Goal: Task Accomplishment & Management: Use online tool/utility

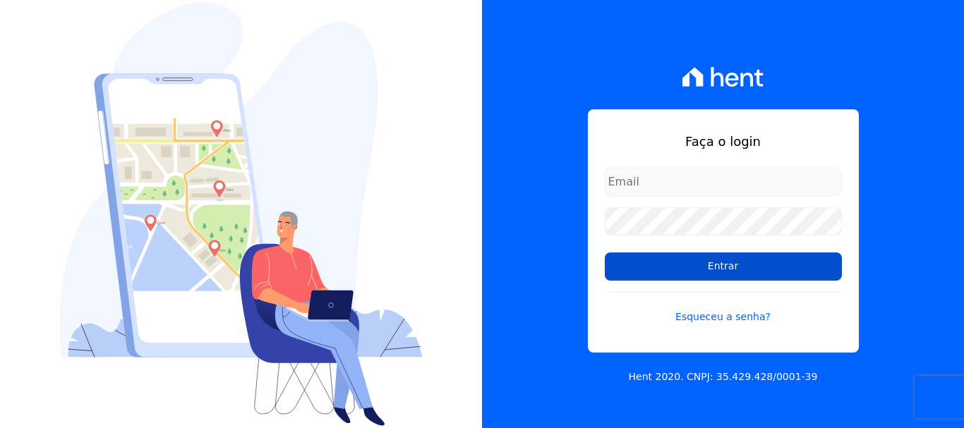
type input "[EMAIL_ADDRESS][DOMAIN_NAME]"
click at [736, 267] on input "Entrar" at bounding box center [723, 267] width 237 height 28
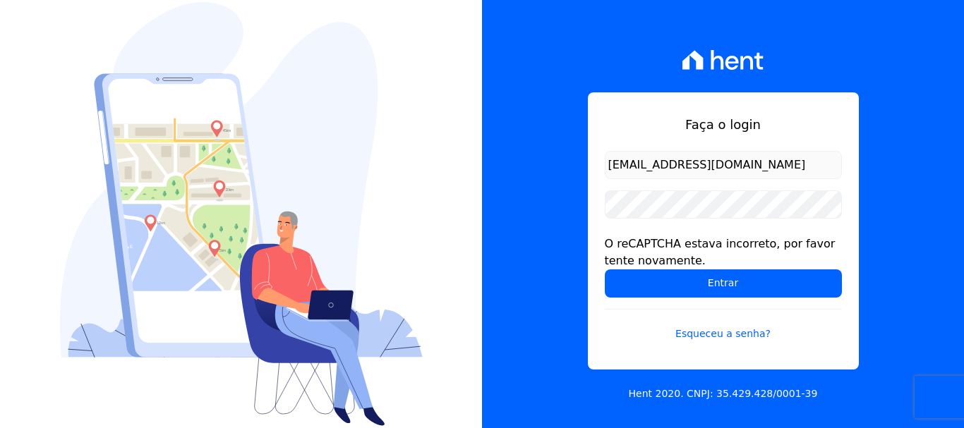
drag, startPoint x: 0, startPoint y: 0, endPoint x: 736, endPoint y: 267, distance: 782.9
click at [736, 267] on div "O reCAPTCHA estava incorreto, por favor tente novamente." at bounding box center [723, 253] width 237 height 34
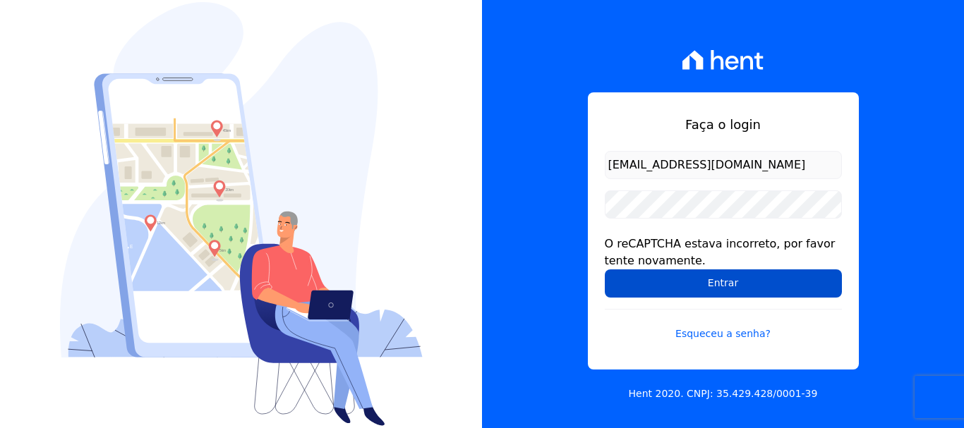
click at [735, 291] on input "Entrar" at bounding box center [723, 283] width 237 height 28
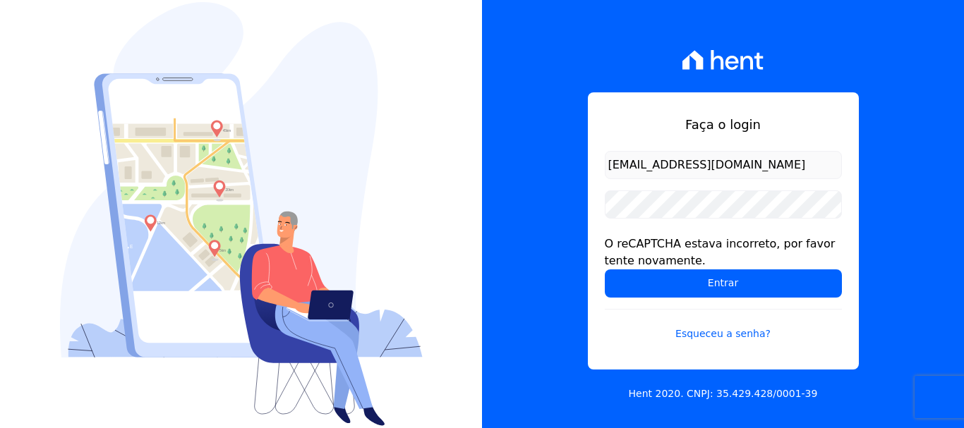
click at [736, 289] on input "Entrar" at bounding box center [723, 283] width 237 height 28
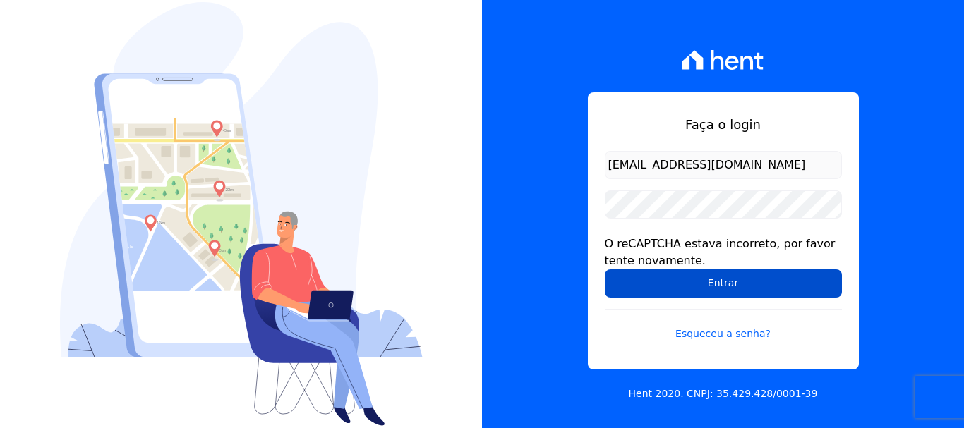
click at [736, 287] on input "Entrar" at bounding box center [723, 283] width 237 height 28
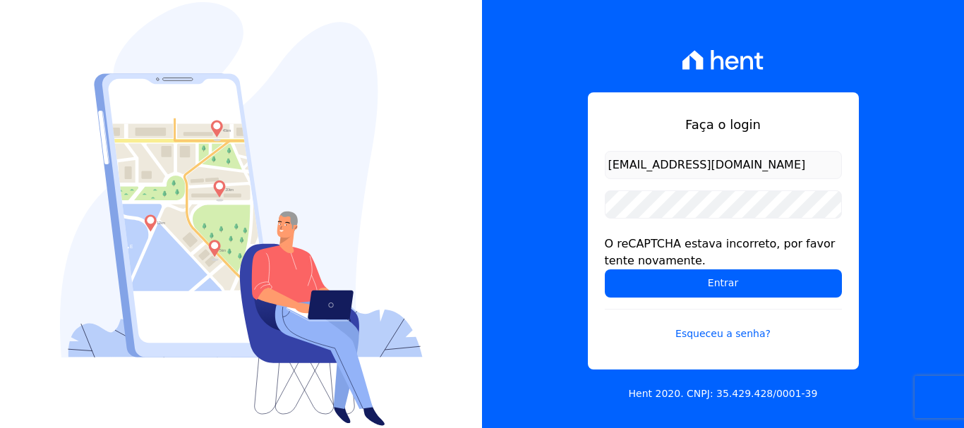
click at [739, 287] on input "Entrar" at bounding box center [723, 283] width 237 height 28
click at [739, 288] on input "Entrar" at bounding box center [723, 283] width 237 height 28
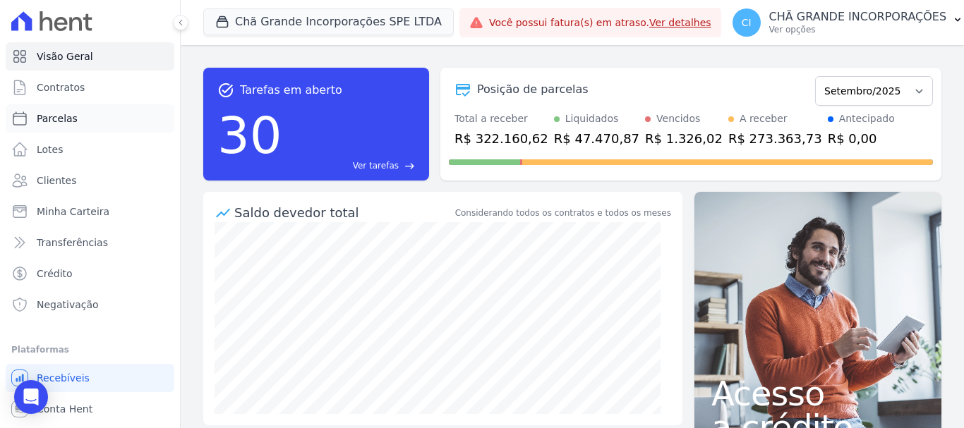
click at [59, 117] on span "Parcelas" at bounding box center [57, 118] width 41 height 14
select select
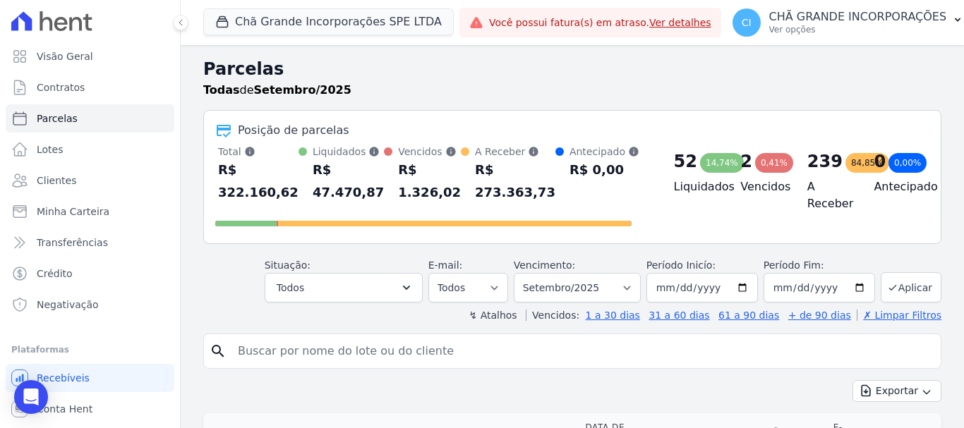
click at [359, 360] on input "search" at bounding box center [581, 351] width 705 height 28
click at [590, 291] on select "Filtrar por período ──────── Todos os meses Outubro/2019 Novembro/2019 Dezembro…" at bounding box center [577, 288] width 127 height 30
select select "08/2025"
click at [523, 273] on select "Filtrar por período ──────── Todos os meses Outubro/2019 Novembro/2019 Dezembro…" at bounding box center [577, 288] width 127 height 30
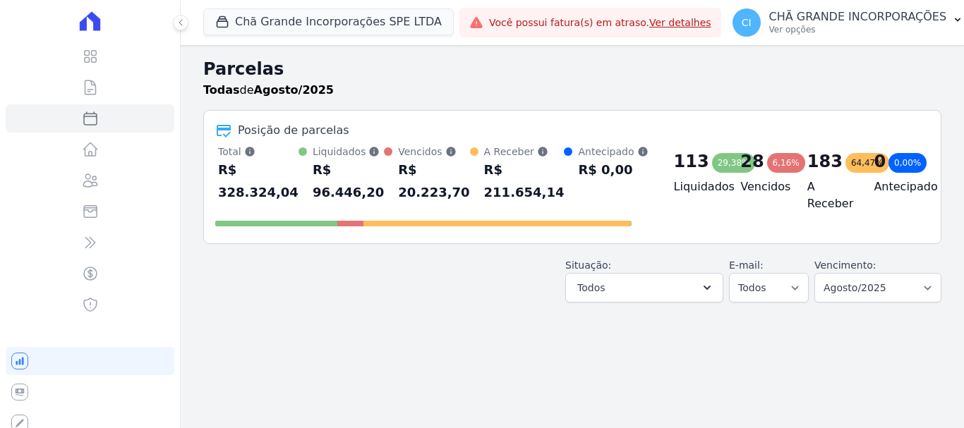
select select
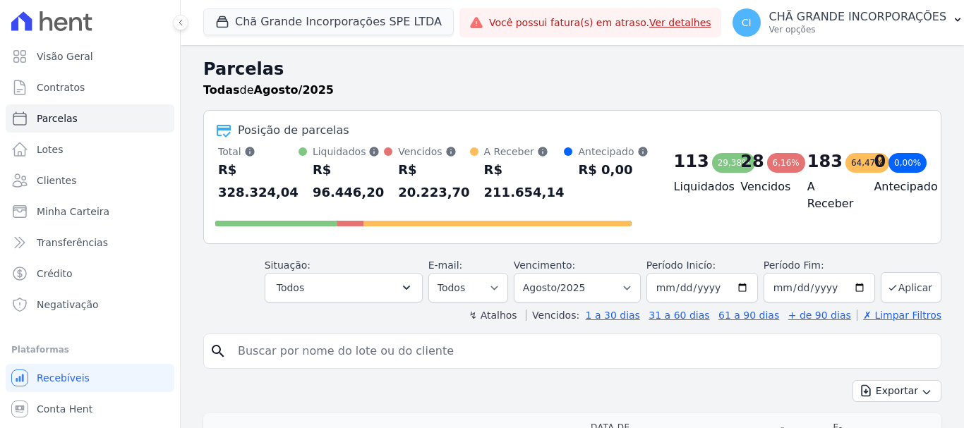
drag, startPoint x: 0, startPoint y: 0, endPoint x: 437, endPoint y: 351, distance: 561.0
click at [437, 351] on input "search" at bounding box center [581, 351] width 705 height 28
type input "THULIO MATEUS"
select select
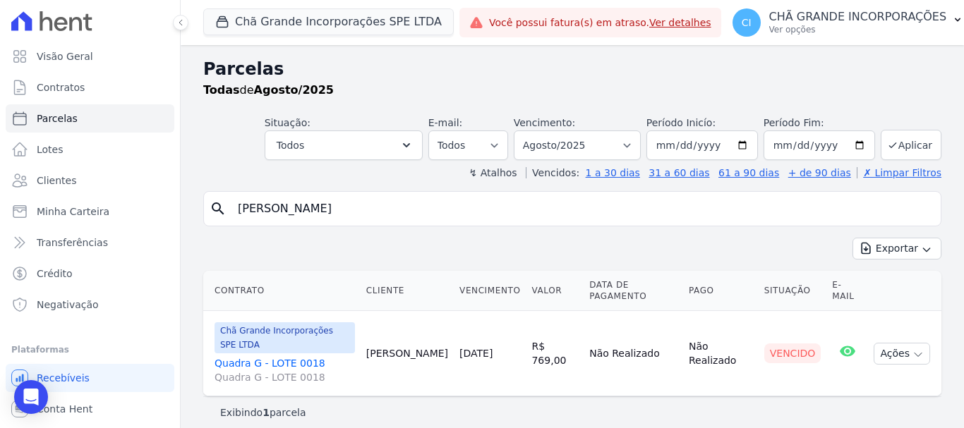
click at [260, 356] on link "Quadra G - LOTE 0018 Quadra G - LOTE 0018" at bounding box center [284, 370] width 140 height 28
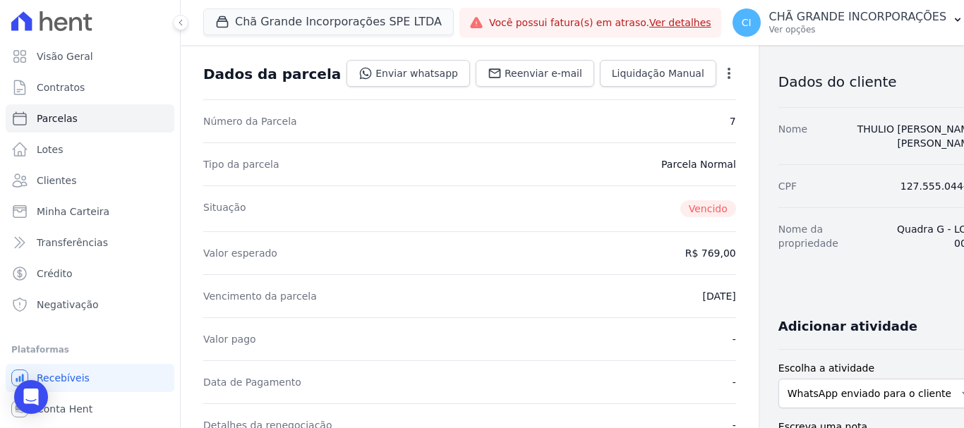
scroll to position [212, 0]
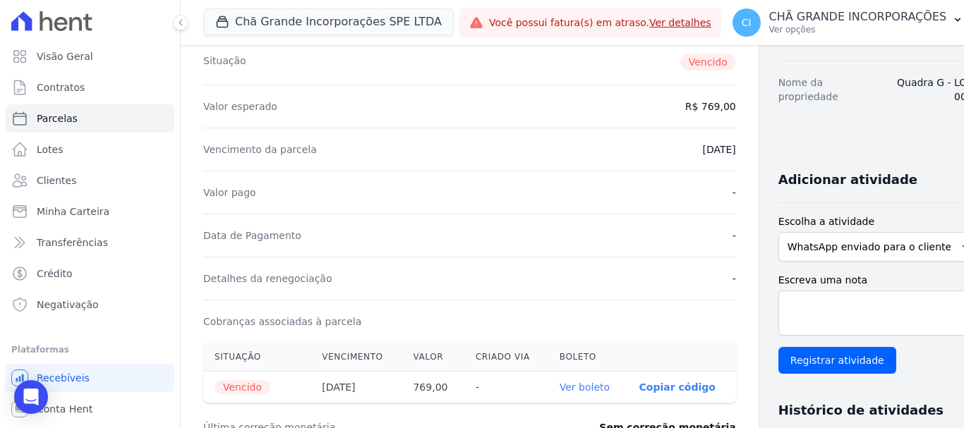
click at [559, 387] on link "Ver boleto" at bounding box center [584, 387] width 50 height 11
select select
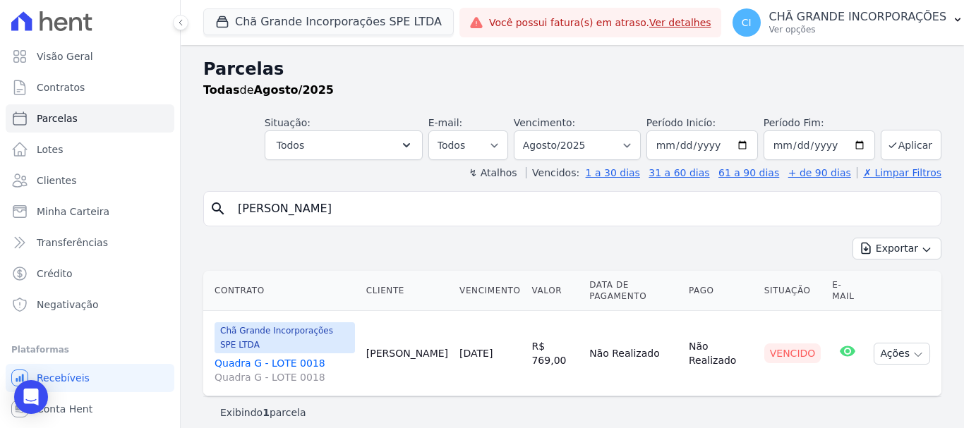
select select
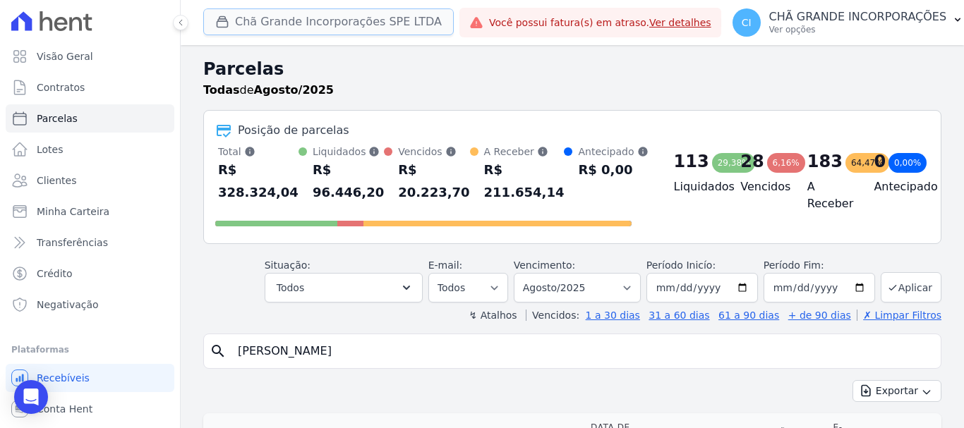
click at [274, 20] on button "Chã Grande Incorporações SPE LTDA" at bounding box center [328, 21] width 250 height 27
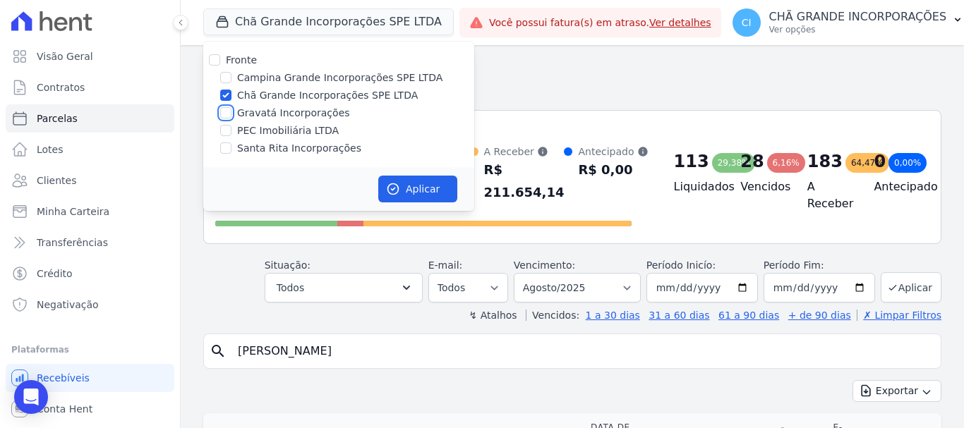
click at [225, 113] on input "Gravatá Incorporações" at bounding box center [225, 112] width 11 height 11
checkbox input "true"
click at [222, 97] on input "Chã Grande Incorporações SPE LTDA" at bounding box center [225, 95] width 11 height 11
checkbox input "false"
click at [435, 190] on button "Aplicar" at bounding box center [417, 189] width 79 height 27
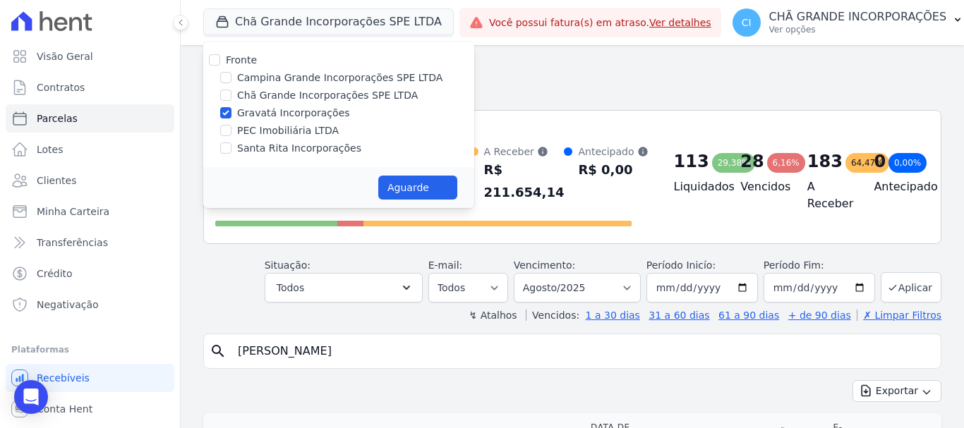
select select
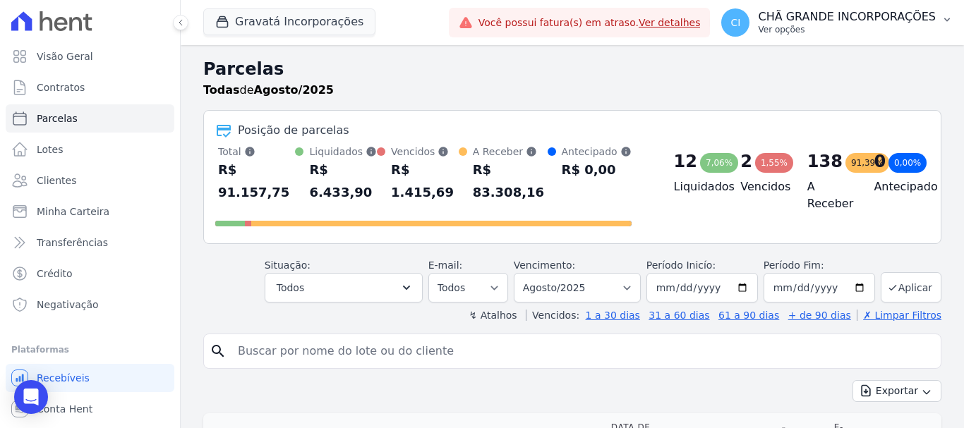
click at [847, 23] on p "CHÃ GRANDE INCORPORAÇÕES" at bounding box center [847, 17] width 178 height 14
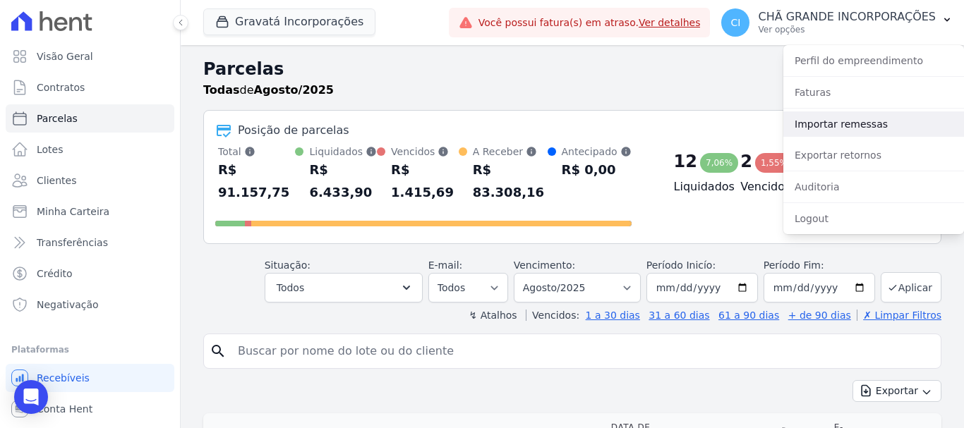
click at [834, 132] on link "Importar remessas" at bounding box center [873, 123] width 181 height 25
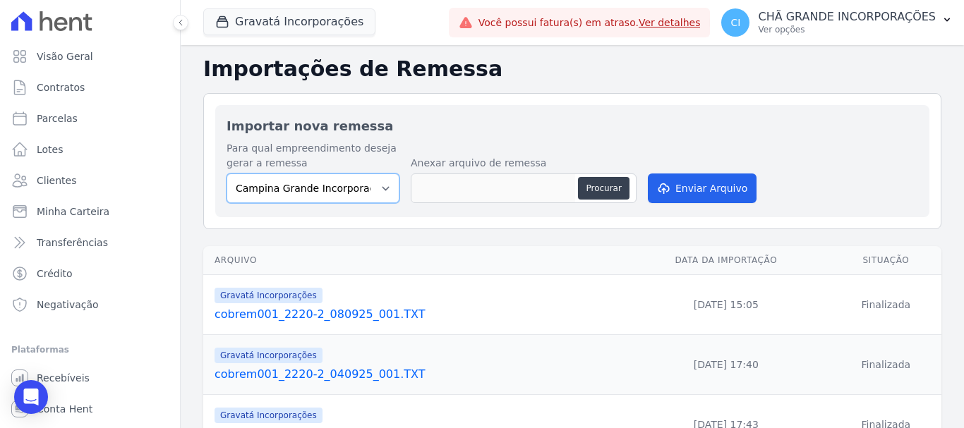
drag, startPoint x: 349, startPoint y: 180, endPoint x: 348, endPoint y: 193, distance: 12.7
click at [348, 181] on select "Campina Grande Incorporações SPE LTDA Chã Grande Incorporações SPE LTDA Gravatá…" at bounding box center [312, 189] width 173 height 30
select select "5275b983-619f-43ac-95cf-dea9128da5c7"
click at [226, 174] on select "Campina Grande Incorporações SPE LTDA Chã Grande Incorporações SPE LTDA Gravatá…" at bounding box center [312, 189] width 173 height 30
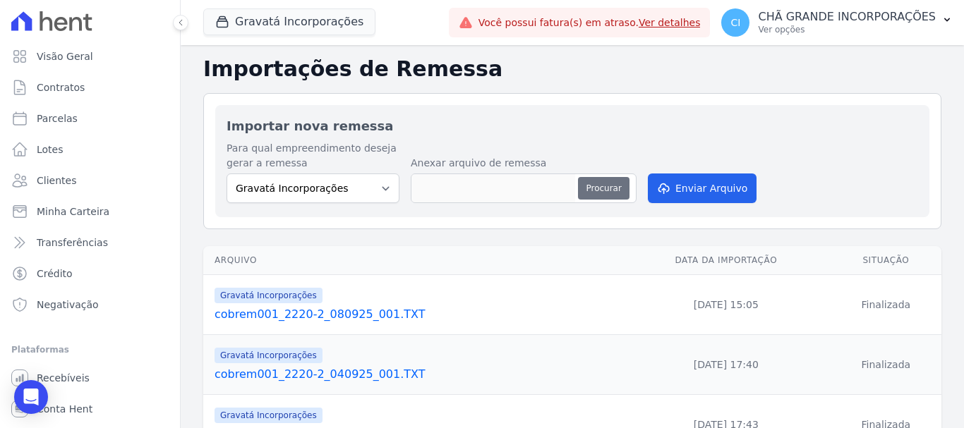
click at [610, 189] on button "Procurar" at bounding box center [603, 188] width 51 height 23
type input "cobrem001_2220-2_090925_001.TXT"
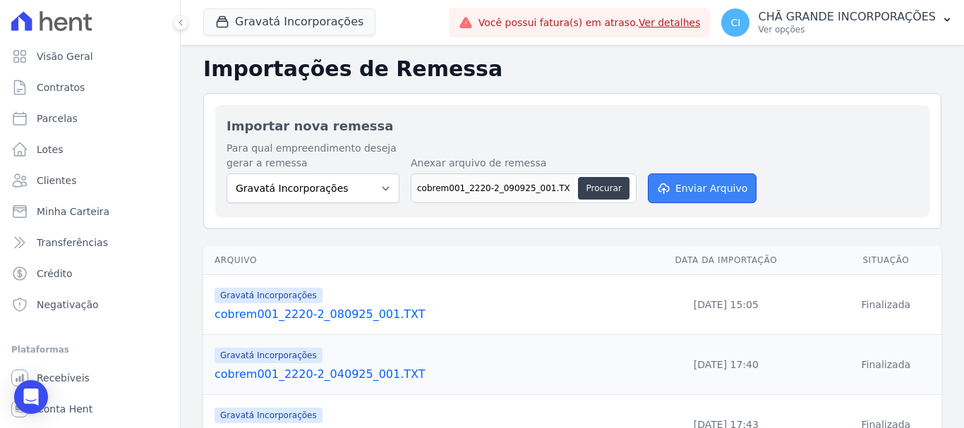
click at [692, 193] on button "Enviar Arquivo" at bounding box center [702, 189] width 109 height 30
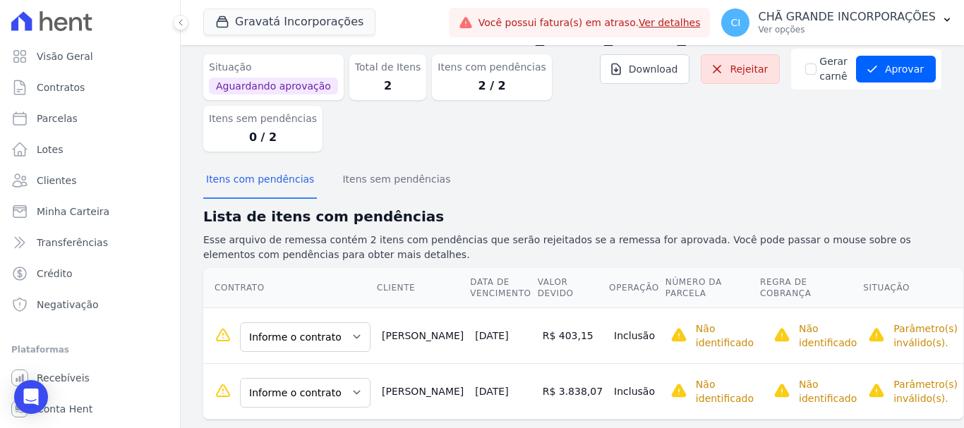
scroll to position [74, 0]
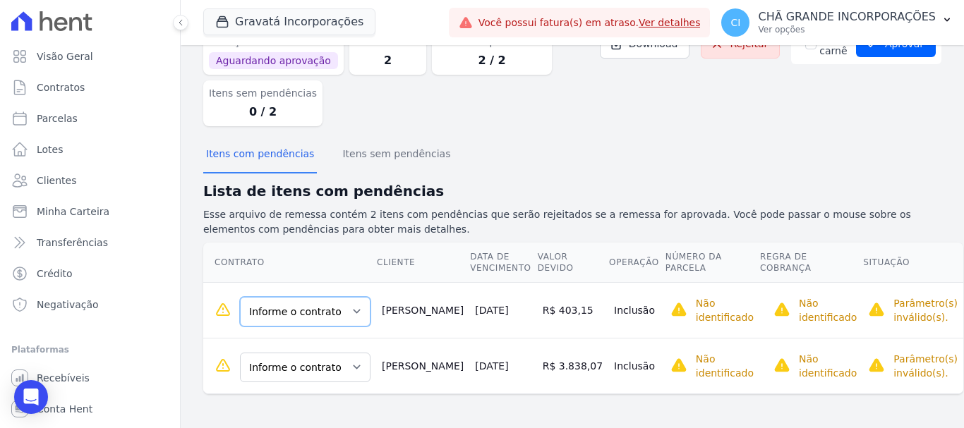
click at [310, 316] on select "Informe o contrato 20SDM0699 20SDM0703 20SDM0704" at bounding box center [305, 312] width 131 height 30
click at [353, 307] on select "Informe o contrato 20SDM0699 20SDM0703 20SDM0704" at bounding box center [305, 312] width 131 height 30
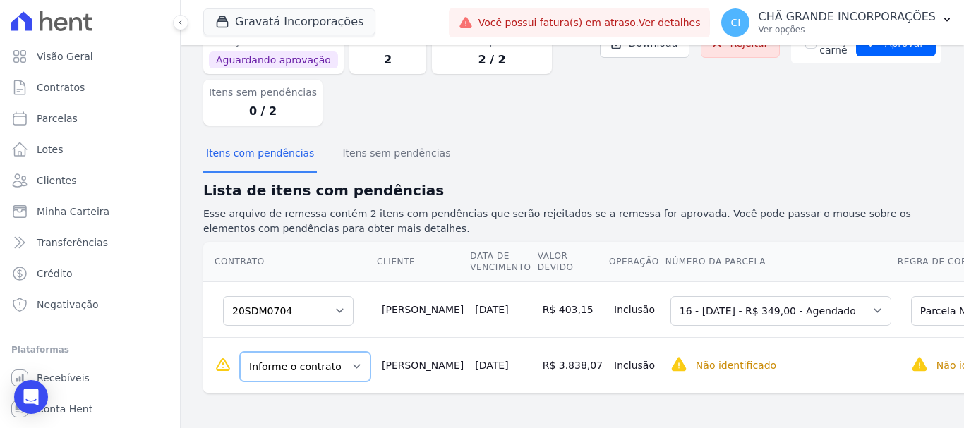
click at [329, 377] on select "Informe o contrato 20SDM0699 20SDM0703 20SDM0704" at bounding box center [305, 367] width 131 height 30
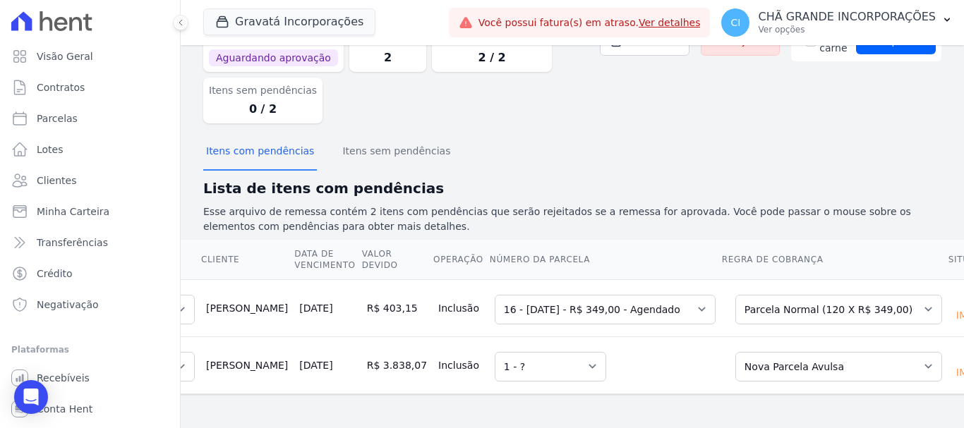
scroll to position [0, 159]
drag, startPoint x: 740, startPoint y: 389, endPoint x: 637, endPoint y: 394, distance: 103.1
click at [638, 393] on div "Contrato Cliente Data de Vencimento Valor devido Operação Número da Parcela Reg…" at bounding box center [572, 317] width 783 height 166
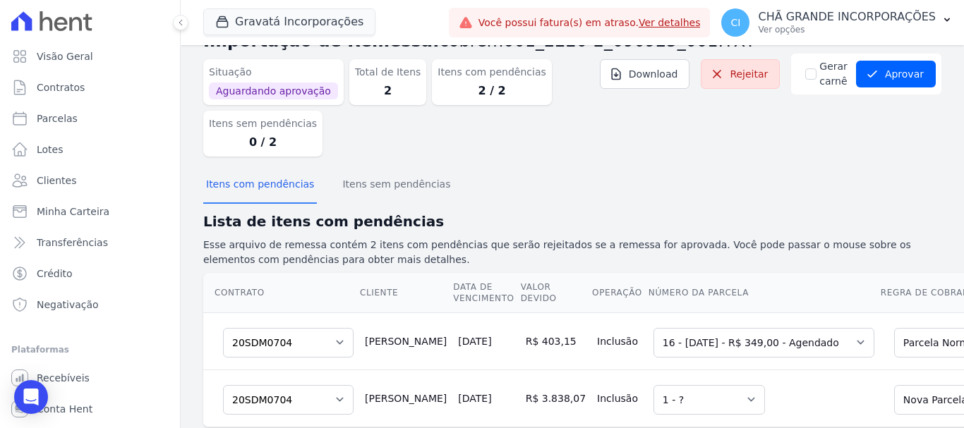
scroll to position [0, 0]
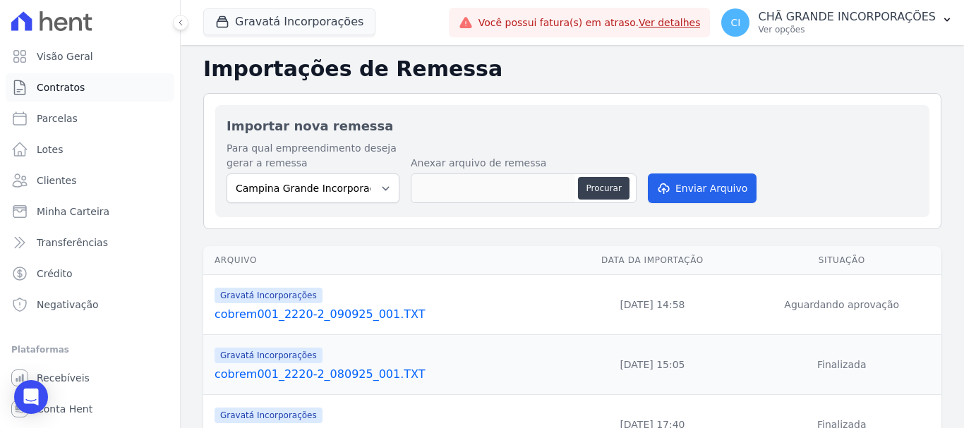
click at [71, 87] on span "Contratos" at bounding box center [61, 87] width 48 height 14
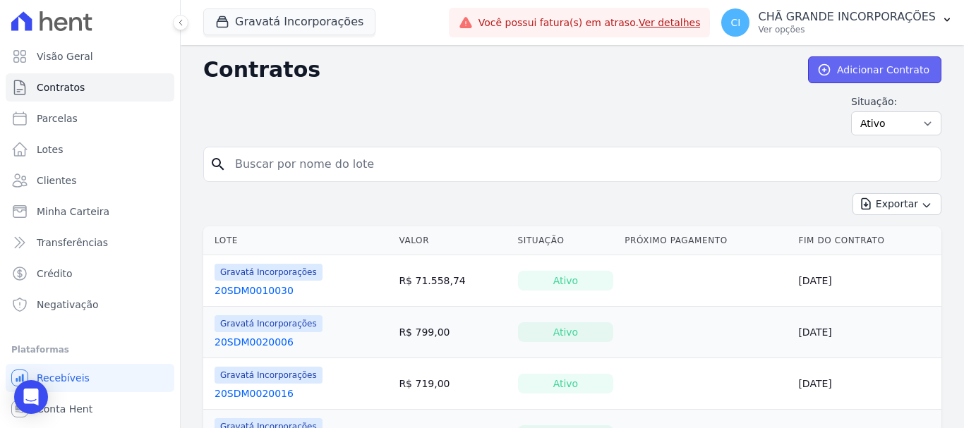
click at [871, 71] on link "Adicionar Contrato" at bounding box center [874, 69] width 133 height 27
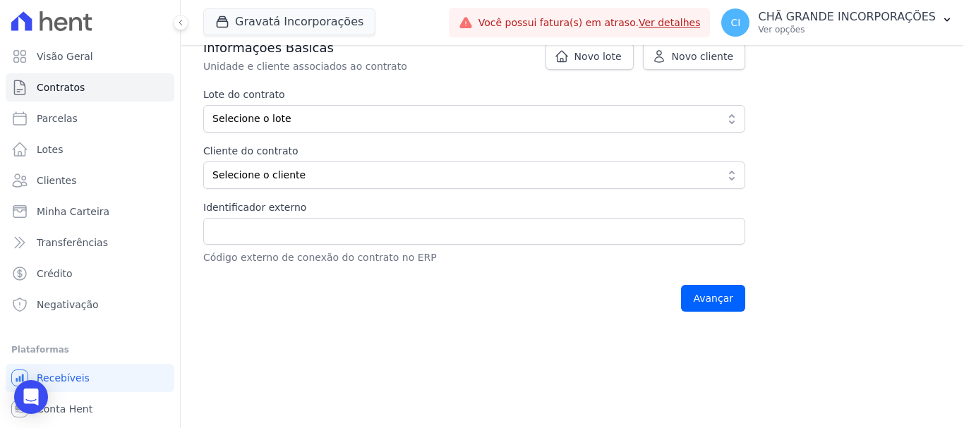
scroll to position [282, 0]
click at [595, 58] on span "Novo lote" at bounding box center [597, 55] width 47 height 14
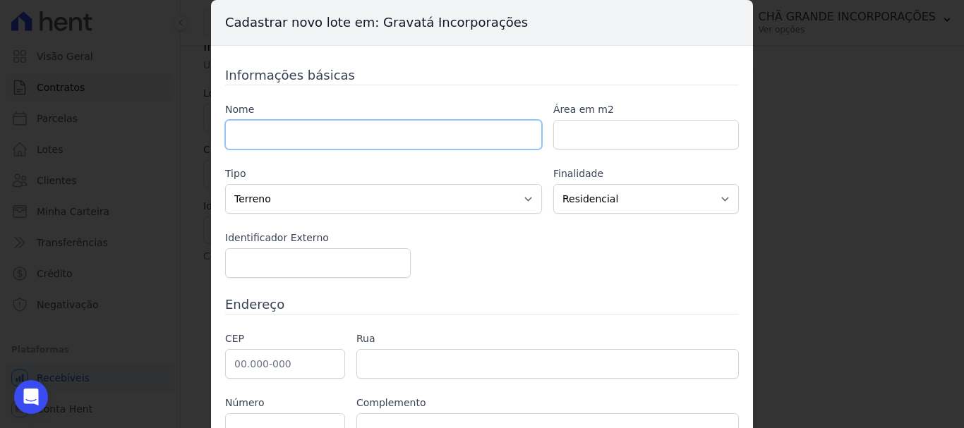
click at [320, 129] on input "text" at bounding box center [383, 135] width 317 height 30
type input "s"
click at [142, 207] on div "Cadastrar novo lote em: Gravatá Incorporações Informações básicas Nome SDM0699 …" at bounding box center [482, 214] width 964 height 428
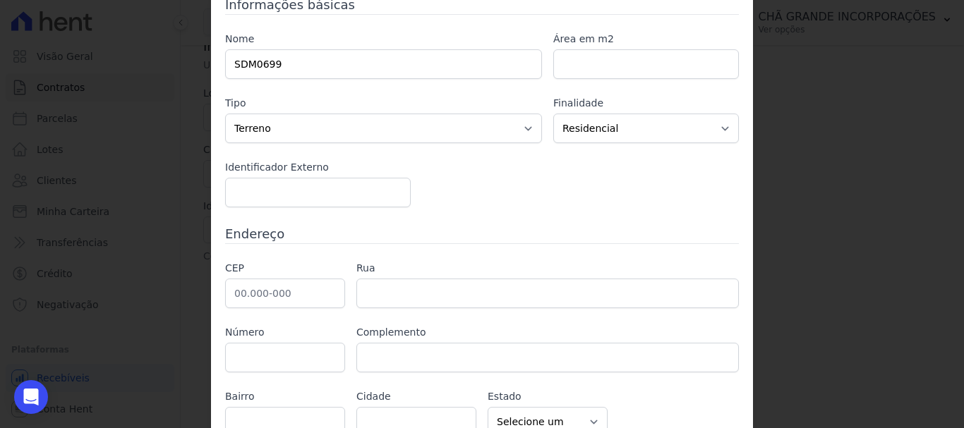
scroll to position [138, 0]
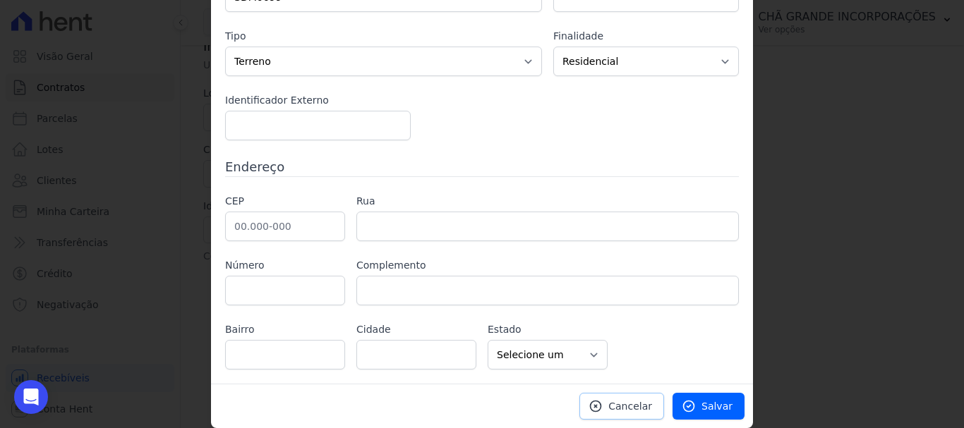
click at [617, 403] on span "Cancelar" at bounding box center [630, 406] width 44 height 14
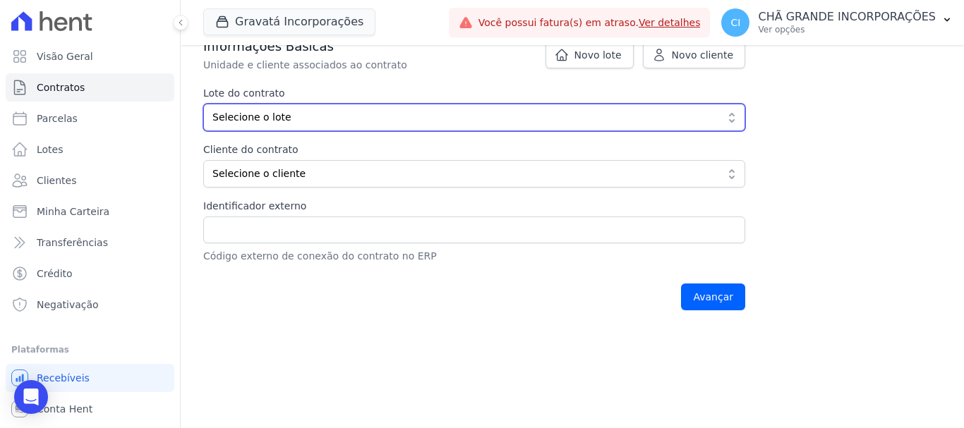
click at [332, 123] on span "Selecione o lote" at bounding box center [464, 117] width 504 height 15
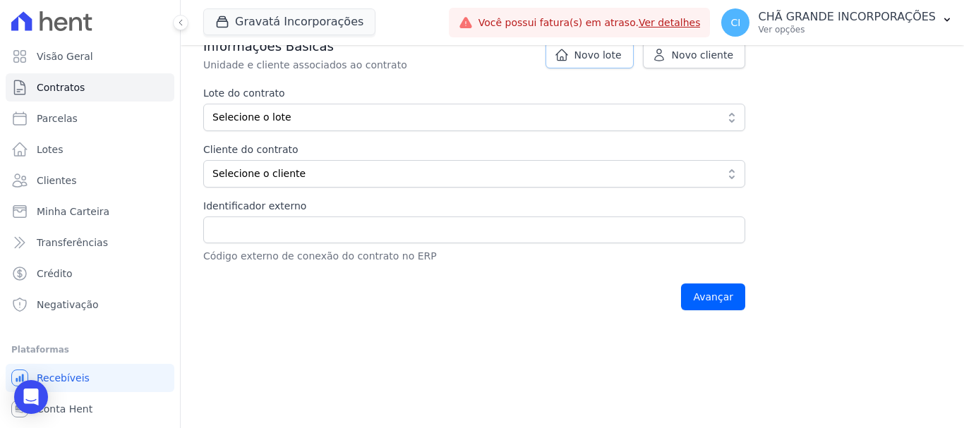
click at [588, 59] on span "Novo lote" at bounding box center [597, 55] width 47 height 14
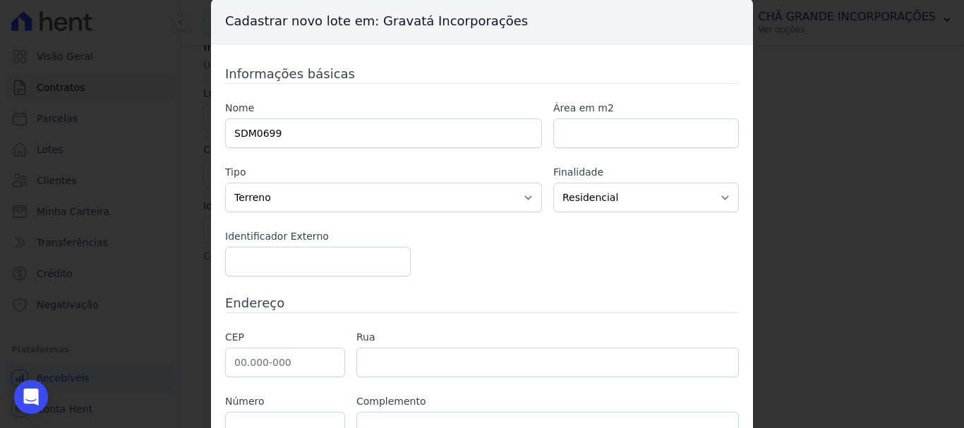
scroll to position [0, 0]
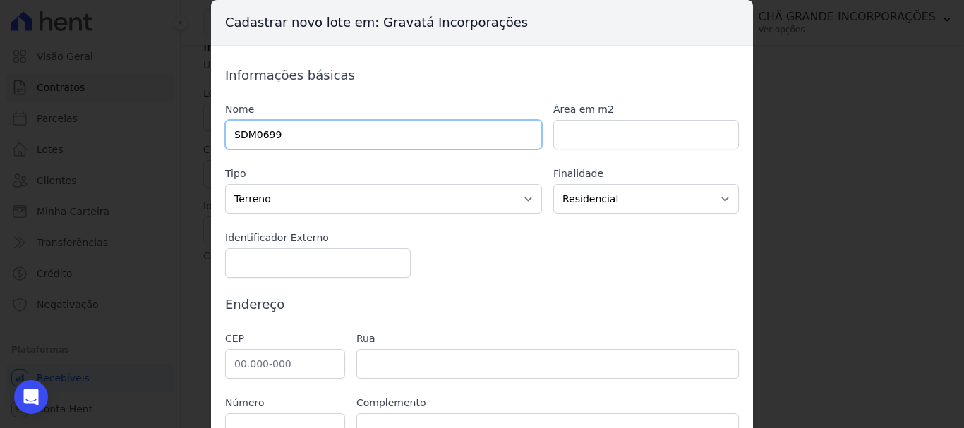
click at [310, 130] on input "SDM0699" at bounding box center [383, 135] width 317 height 30
type input "SDM559656"
click at [618, 134] on input "number" at bounding box center [646, 135] width 186 height 30
click at [307, 269] on input "number" at bounding box center [318, 263] width 186 height 30
click at [617, 119] on div "Área em m2" at bounding box center [646, 125] width 186 height 47
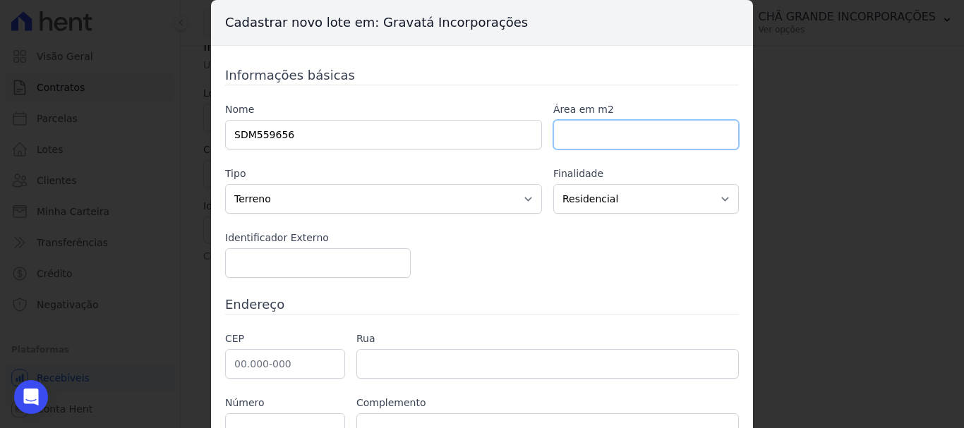
click at [604, 138] on input "number" at bounding box center [646, 135] width 186 height 30
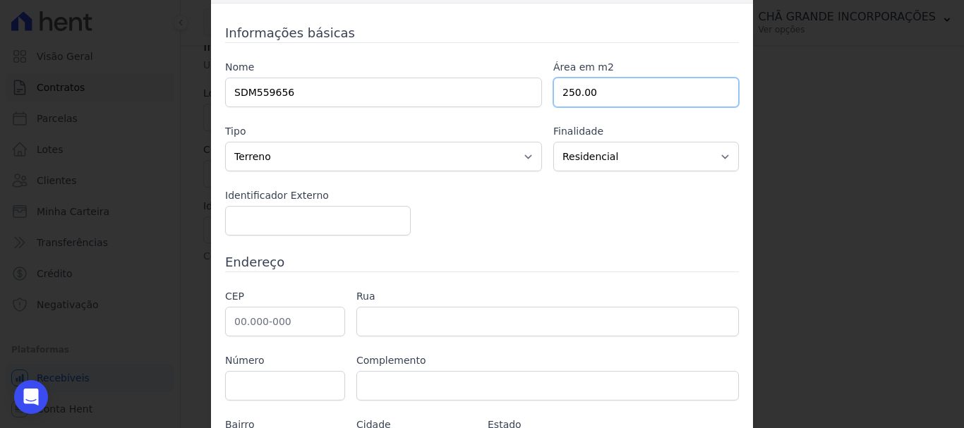
scroll to position [138, 0]
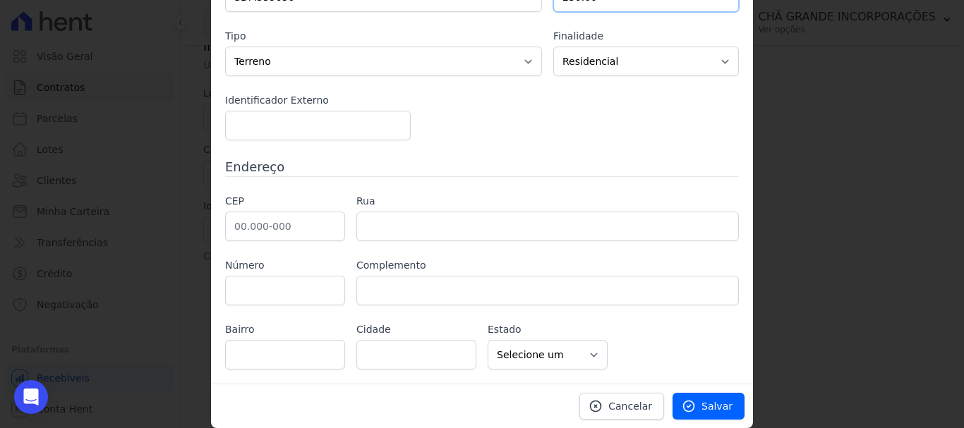
type input "250.00"
click at [270, 211] on div "CEP" at bounding box center [285, 217] width 120 height 47
click at [260, 223] on input "text" at bounding box center [285, 227] width 120 height 30
type input "5"
type input "52.060-460"
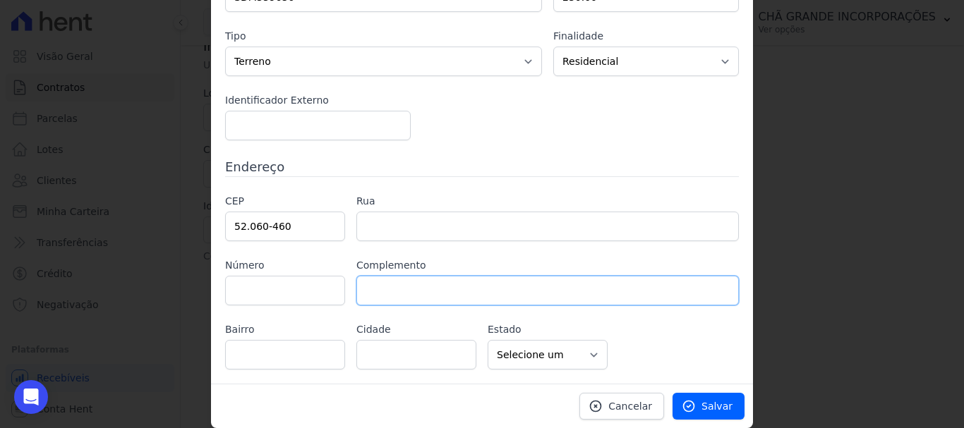
click at [390, 280] on input "text" at bounding box center [547, 291] width 382 height 30
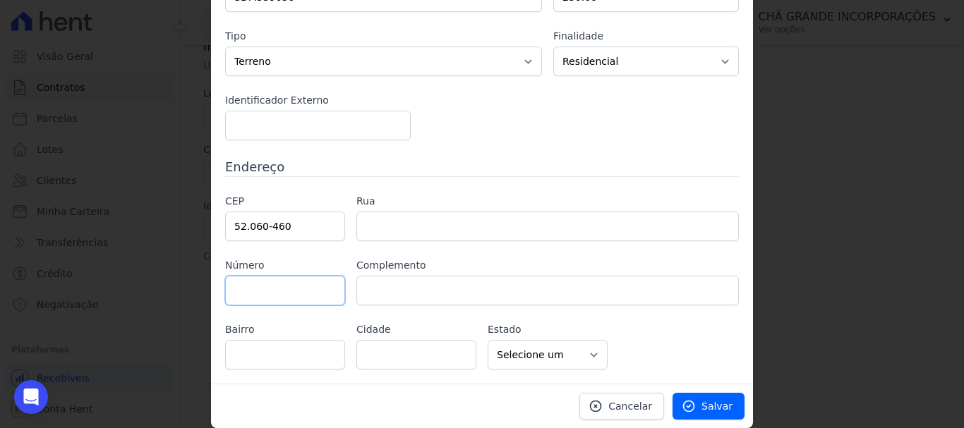
type input "Rua Sant'[PERSON_NAME]"
type input "[PERSON_NAME]"
type input "[GEOGRAPHIC_DATA]"
select select "PE"
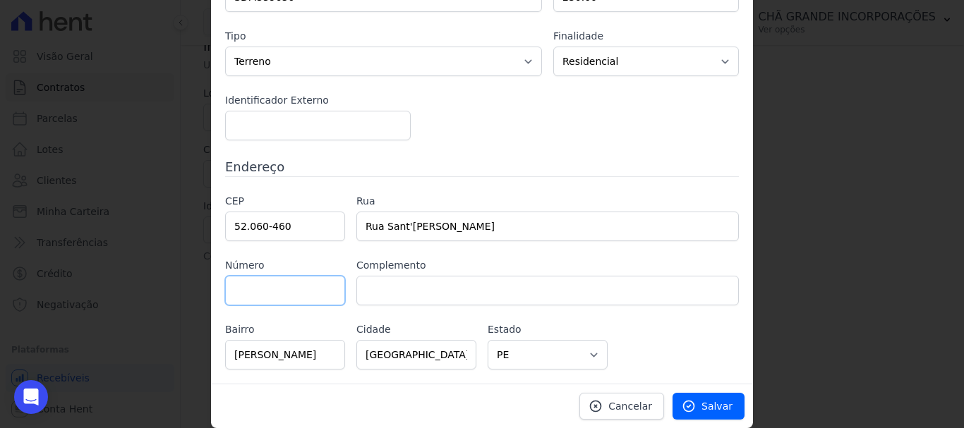
click at [305, 296] on input "text" at bounding box center [285, 291] width 120 height 30
type input "54"
drag, startPoint x: 427, startPoint y: 274, endPoint x: 427, endPoint y: 287, distance: 12.7
click at [427, 277] on div "Complemento" at bounding box center [547, 281] width 382 height 47
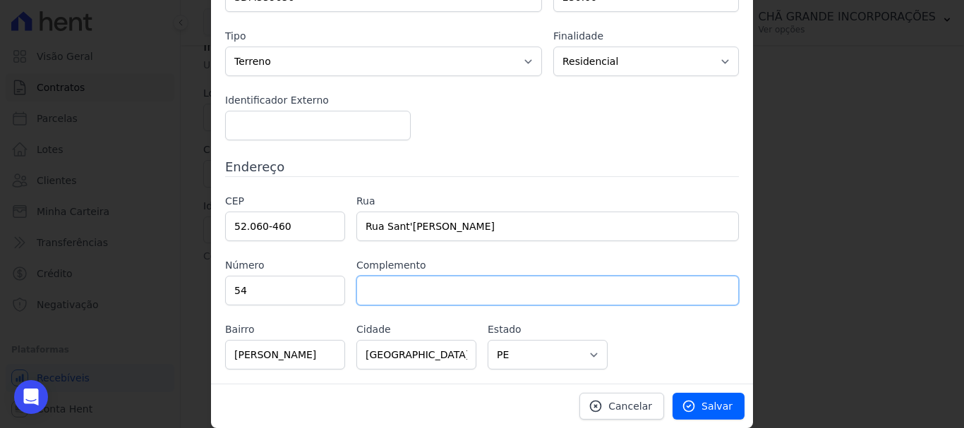
click at [427, 289] on input "text" at bounding box center [547, 291] width 382 height 30
type input "b"
type input "BL 013 UND 0021"
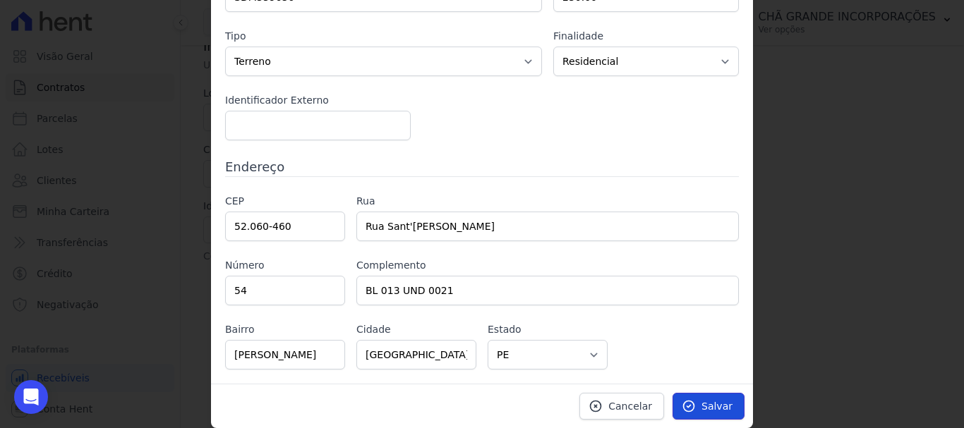
click at [690, 405] on icon at bounding box center [688, 406] width 14 height 14
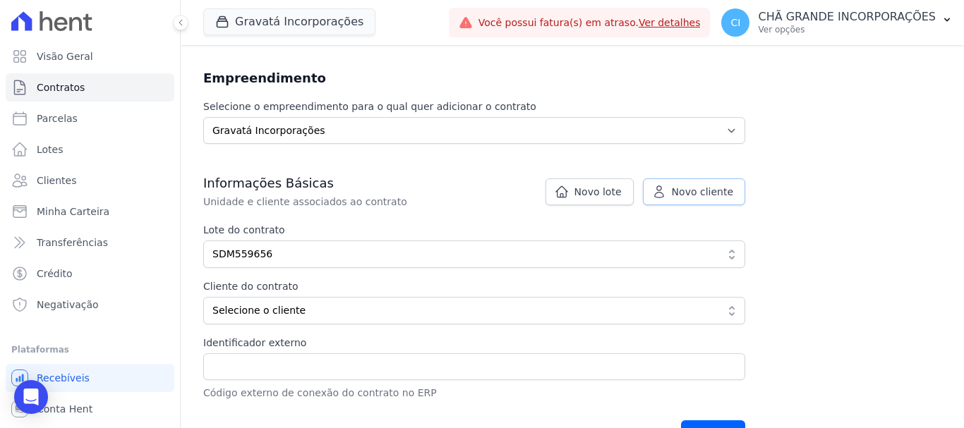
scroll to position [141, 0]
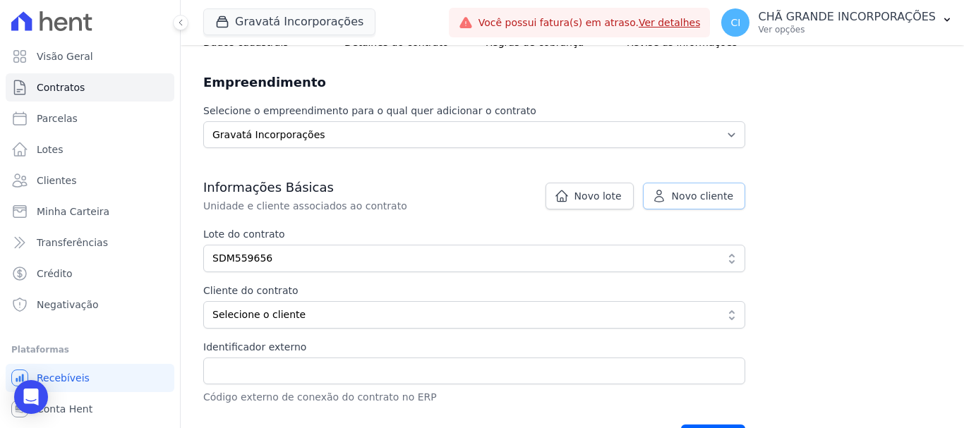
click at [711, 202] on span "Novo cliente" at bounding box center [702, 196] width 61 height 14
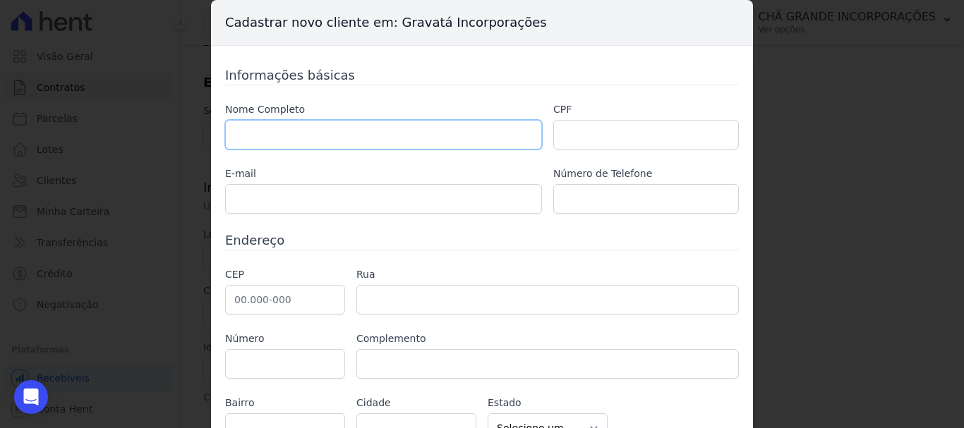
click at [368, 143] on input "text" at bounding box center [383, 135] width 317 height 30
type input "[PERSON_NAME] VILA NOVA [PERSON_NAME]"
click at [617, 151] on div "Nome Completo [PERSON_NAME] VILA NOVA [PERSON_NAME] CPF E-mail Número de Telefo…" at bounding box center [482, 157] width 514 height 111
click at [622, 140] on input "text" at bounding box center [646, 135] width 186 height 30
paste input "064.208.744-08"
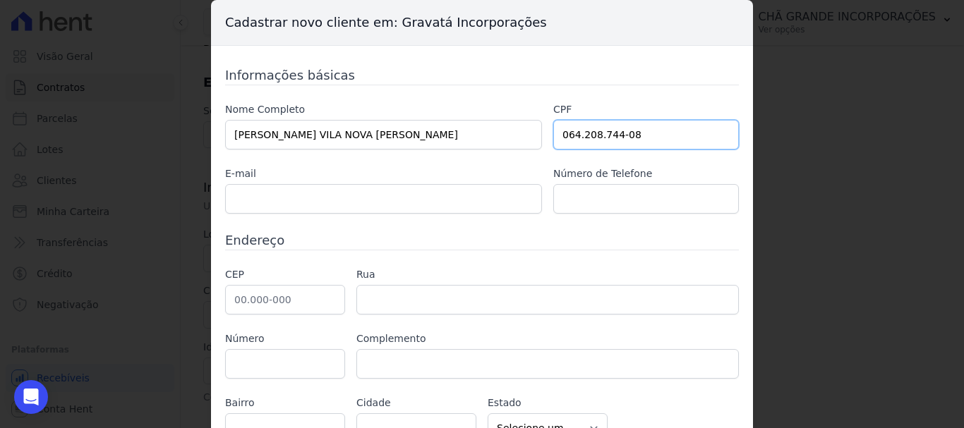
type input "064.208.744-08"
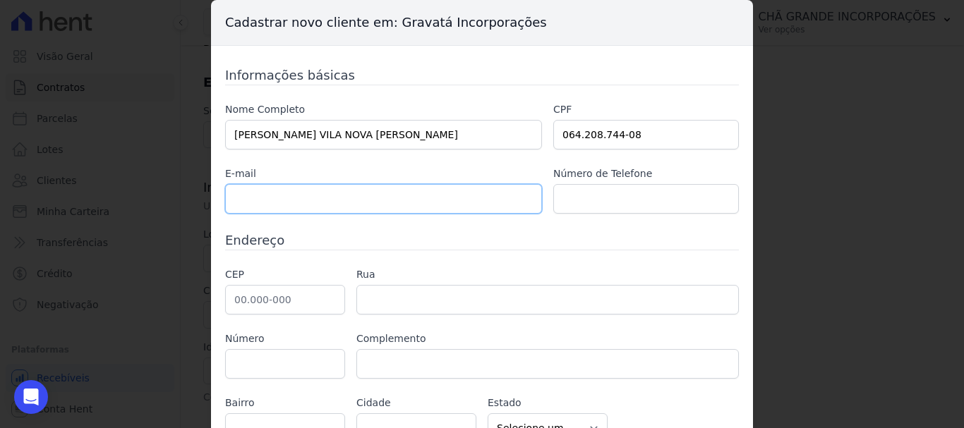
click at [343, 202] on input "text" at bounding box center [383, 199] width 317 height 30
paste input "[EMAIL_ADDRESS][DOMAIN_NAME]"
type input "[EMAIL_ADDRESS][DOMAIN_NAME]"
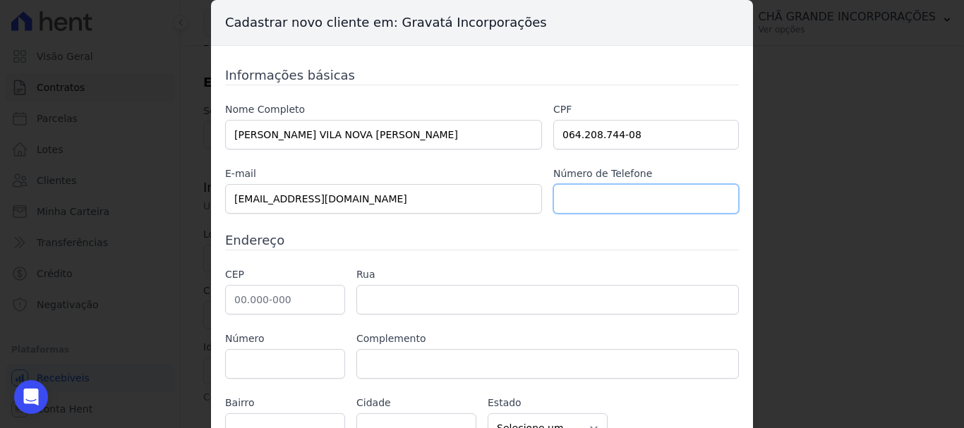
click at [605, 194] on input "text" at bounding box center [646, 199] width 186 height 30
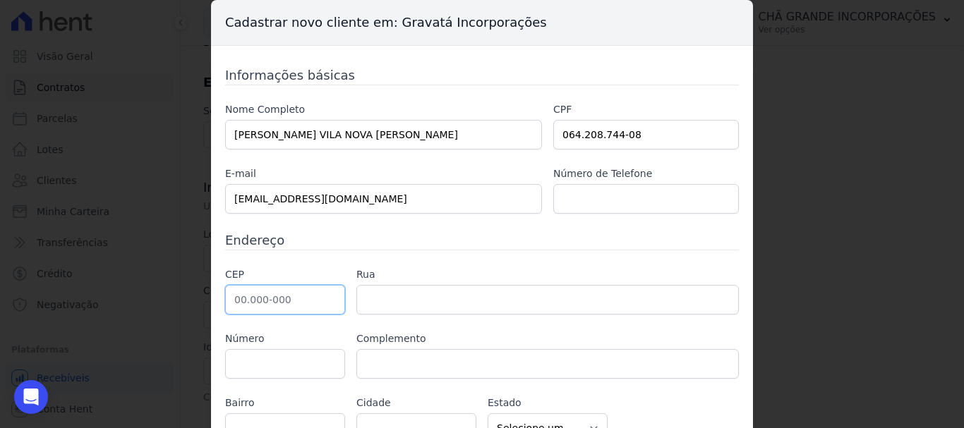
click at [245, 301] on input "text" at bounding box center [285, 300] width 120 height 30
type input "54.450-160"
click at [478, 365] on input "text" at bounding box center [547, 364] width 382 height 30
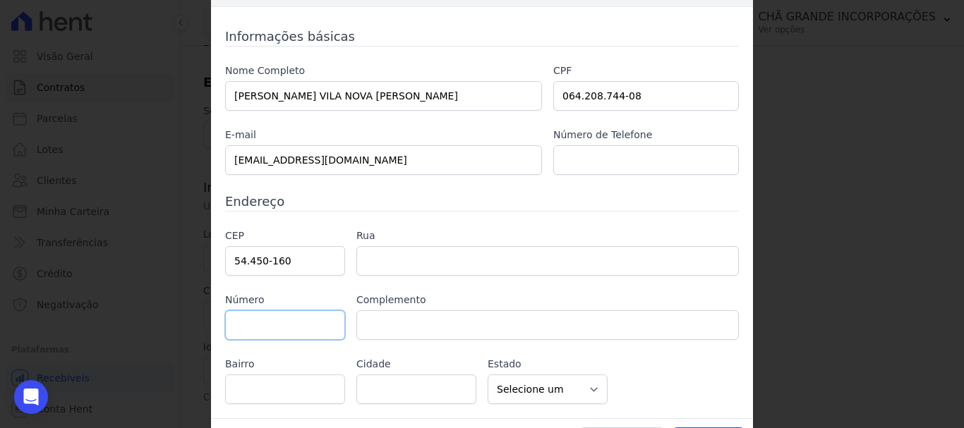
type input "Rua [PERSON_NAME] [PERSON_NAME]"
type input "Candeias"
type input "Jaboatão dos Guararapes"
select select "PE"
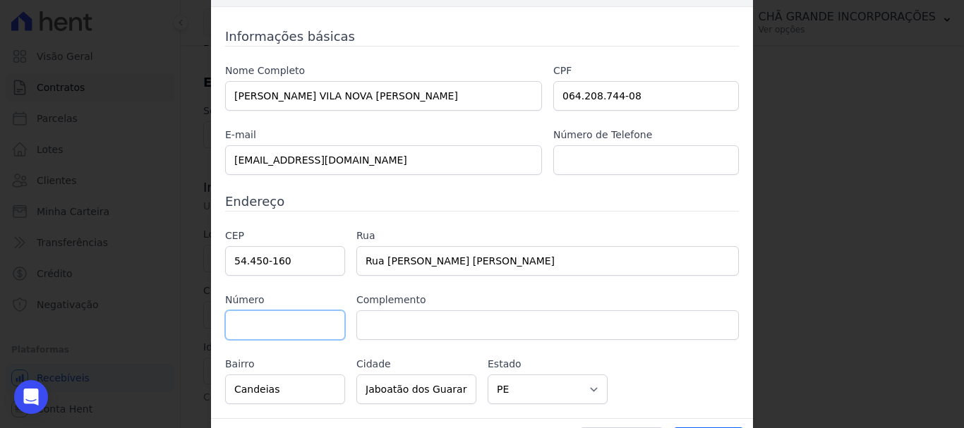
scroll to position [73, 0]
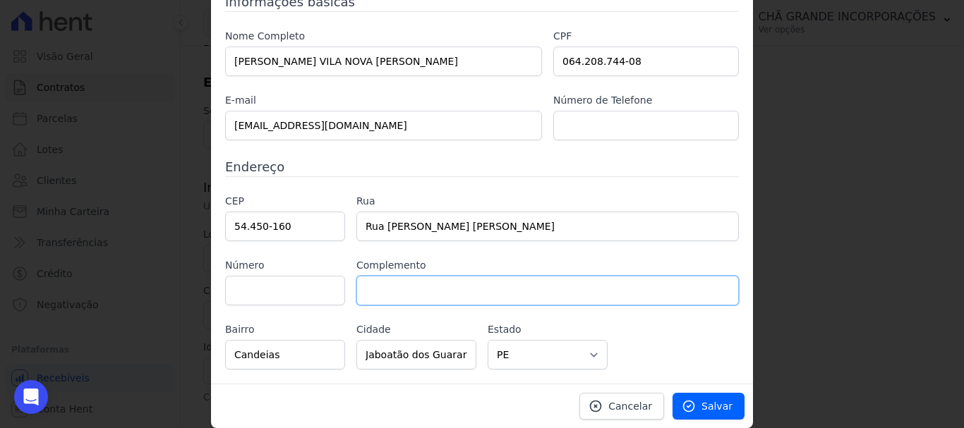
click at [428, 291] on input "text" at bounding box center [547, 291] width 382 height 30
type input "CASA"
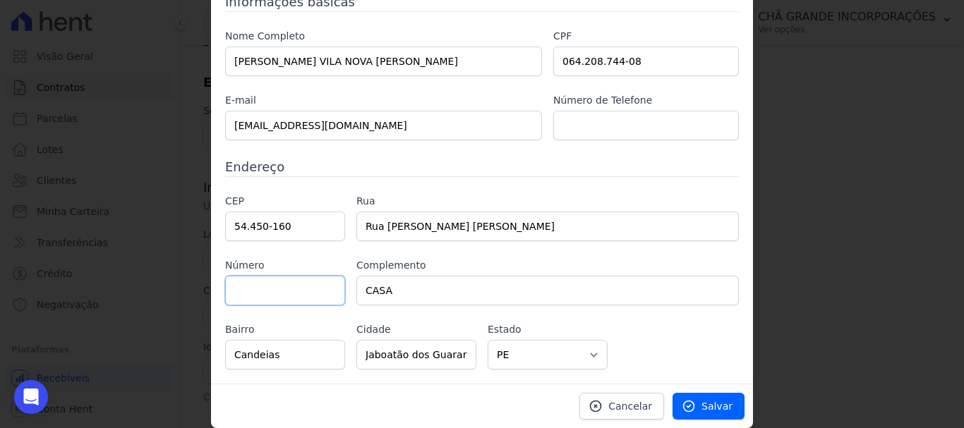
click at [307, 298] on input "text" at bounding box center [285, 291] width 120 height 30
type input "985"
click at [706, 407] on span "Salvar" at bounding box center [716, 406] width 31 height 14
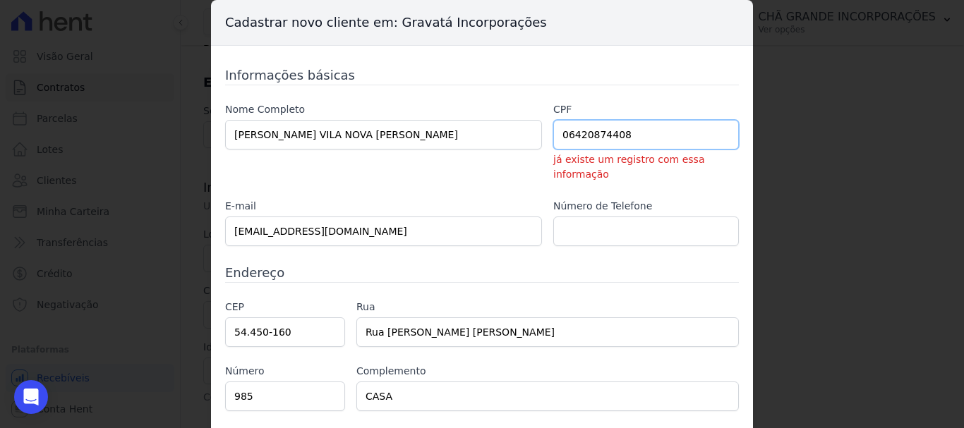
click at [648, 135] on input "06420874408" at bounding box center [646, 135] width 186 height 30
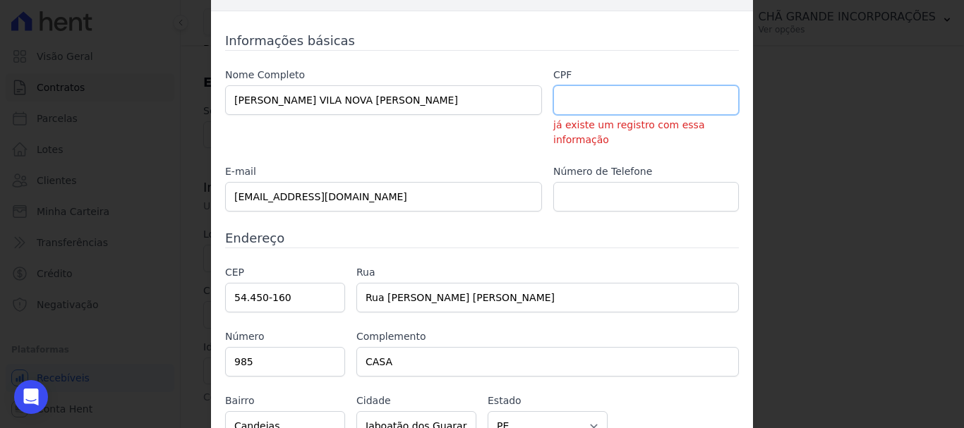
scroll to position [91, 0]
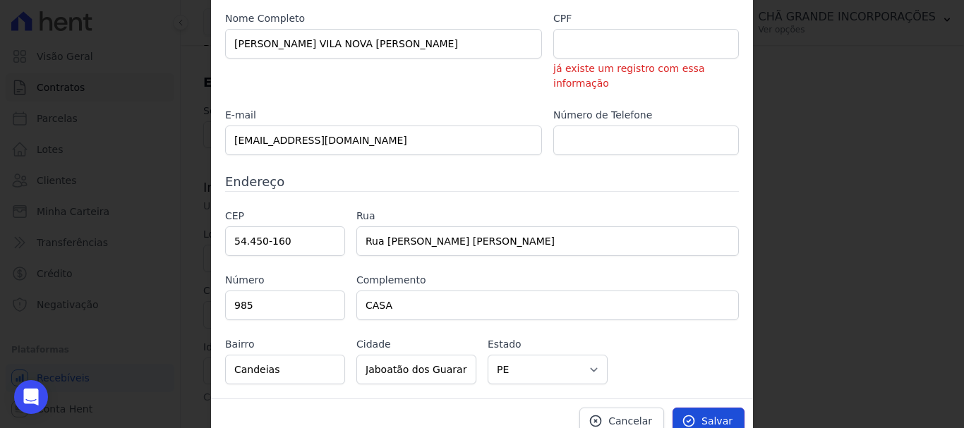
click at [698, 411] on link "Salvar" at bounding box center [708, 421] width 72 height 27
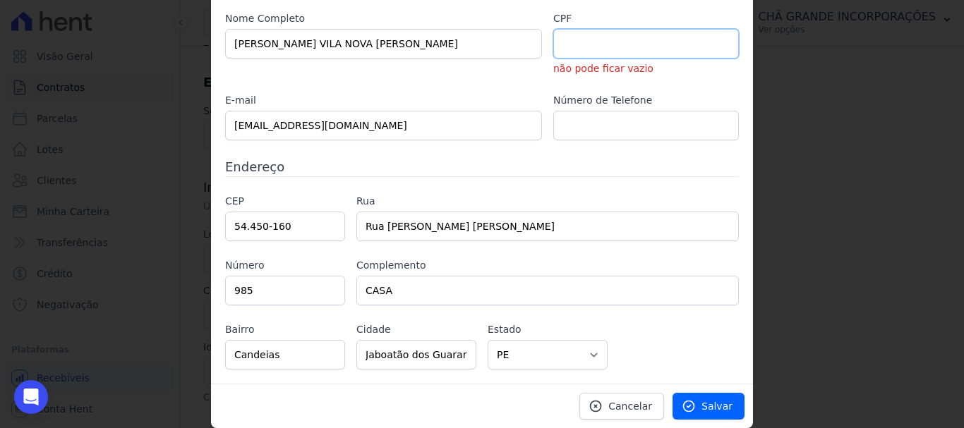
click at [621, 49] on input "text" at bounding box center [646, 44] width 186 height 30
paste input "[EMAIL_ADDRESS][DOMAIN_NAME]"
type input "[EMAIL_ADDRESS][DOMAIN_NAME]"
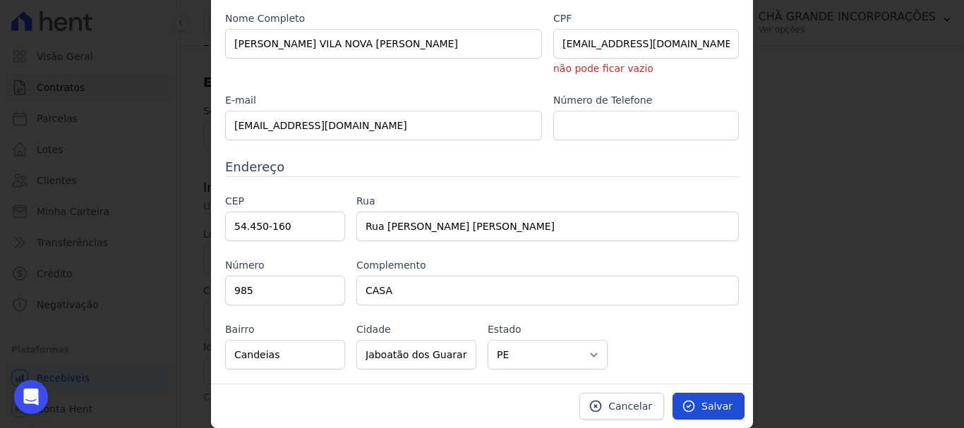
click at [705, 403] on span "Salvar" at bounding box center [716, 406] width 31 height 14
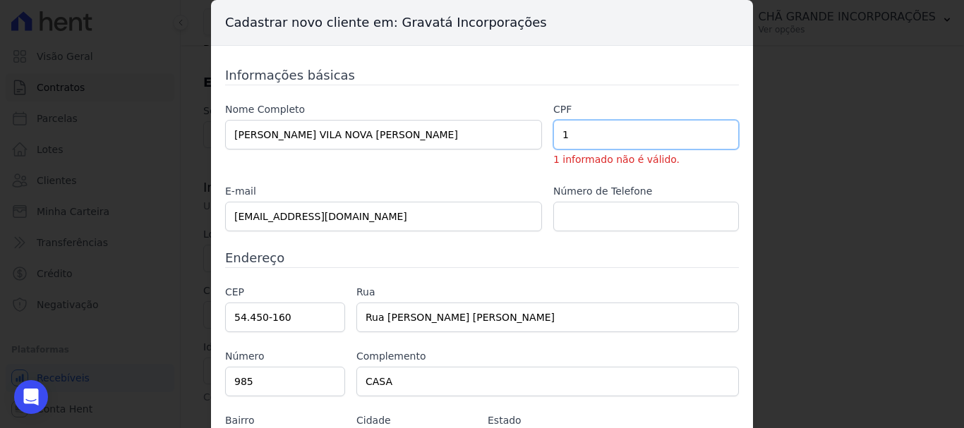
click at [611, 133] on input "1" at bounding box center [646, 135] width 186 height 30
paste input "[EMAIL_ADDRESS][DOMAIN_NAME]"
type input "[EMAIL_ADDRESS][DOMAIN_NAME]"
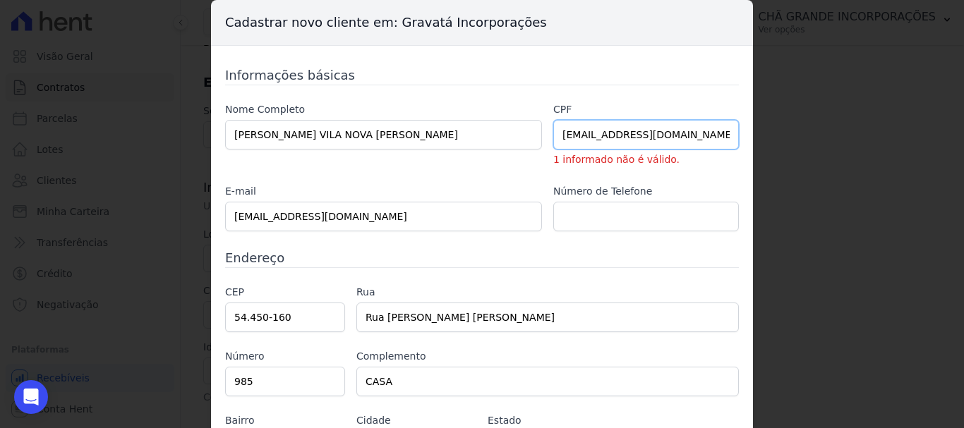
drag, startPoint x: 704, startPoint y: 134, endPoint x: 507, endPoint y: 140, distance: 197.6
click at [507, 140] on div "Nome Completo [PERSON_NAME] VILA NOVA [PERSON_NAME] CPF [EMAIL_ADDRESS][DOMAIN_…" at bounding box center [482, 166] width 514 height 129
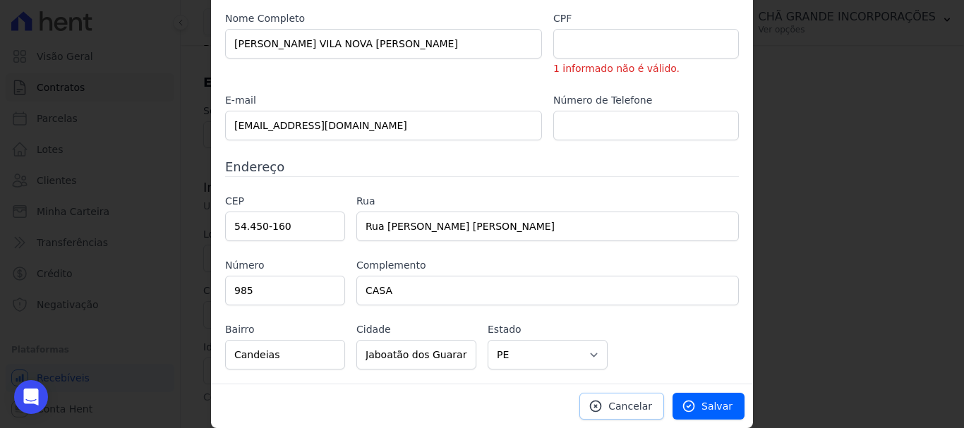
click at [621, 411] on span "Cancelar" at bounding box center [630, 406] width 44 height 14
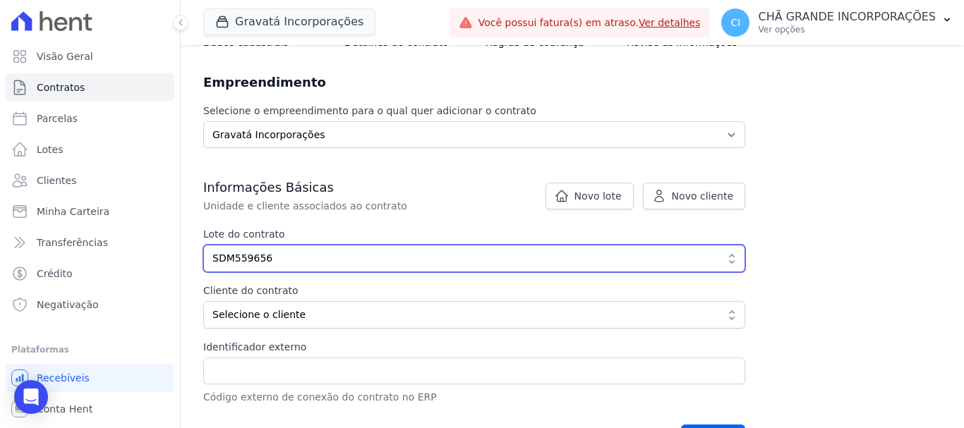
click at [290, 251] on span "SDM559656" at bounding box center [464, 258] width 504 height 15
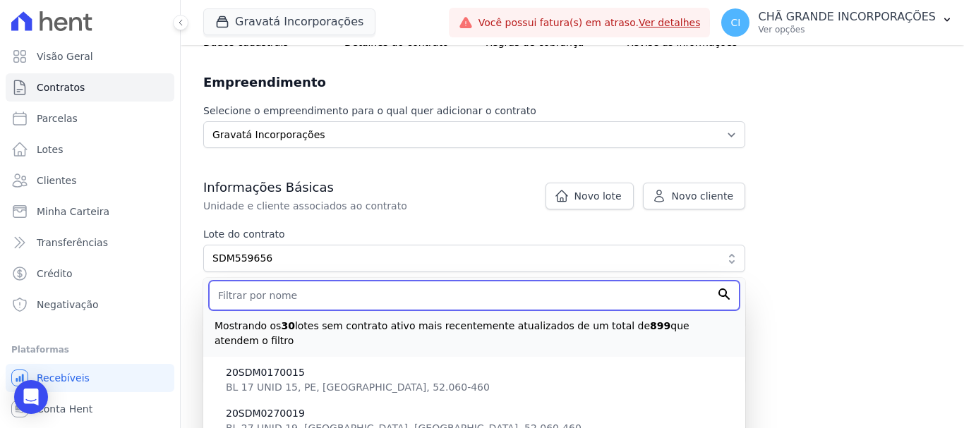
click at [294, 291] on input "text" at bounding box center [474, 296] width 531 height 30
type input "2"
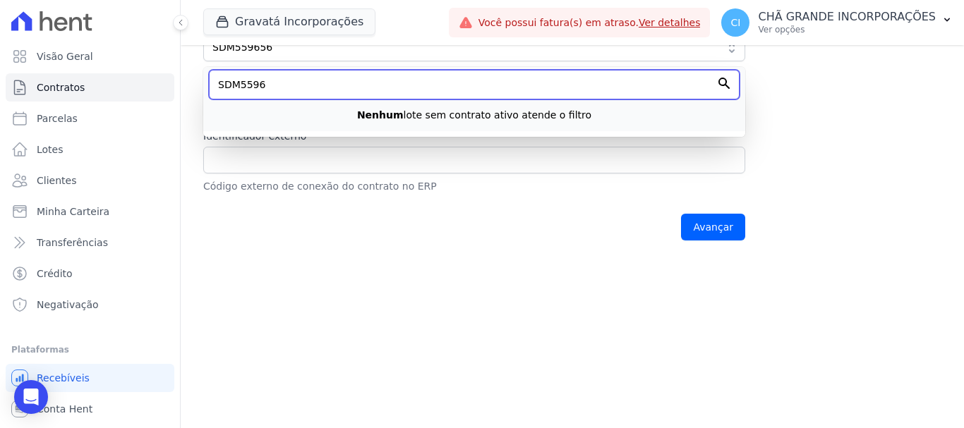
scroll to position [353, 0]
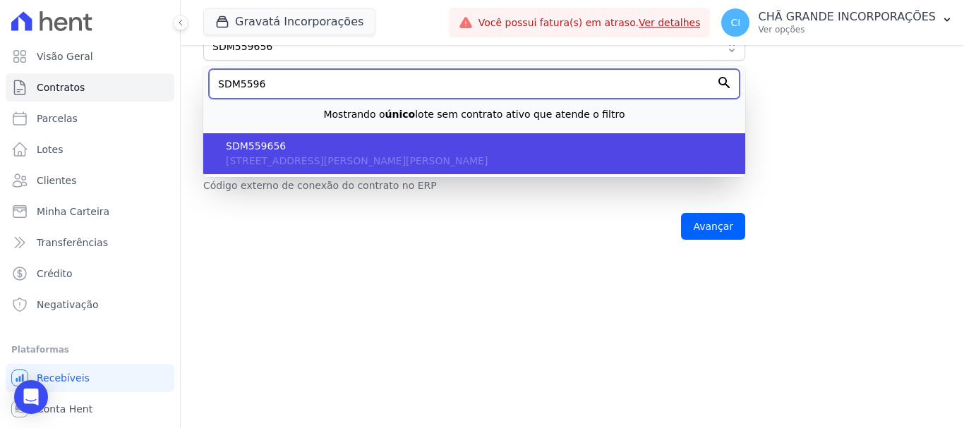
type input "SDM5596"
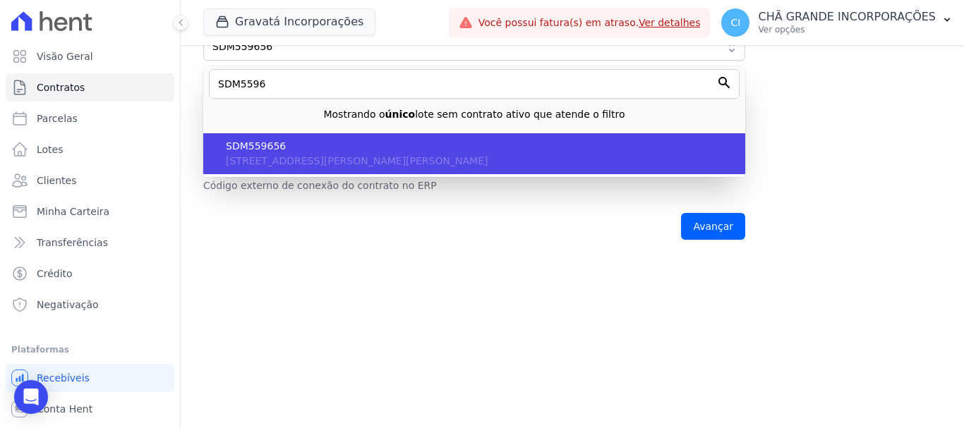
click at [283, 162] on span "[STREET_ADDRESS][PERSON_NAME][PERSON_NAME]" at bounding box center [357, 160] width 262 height 11
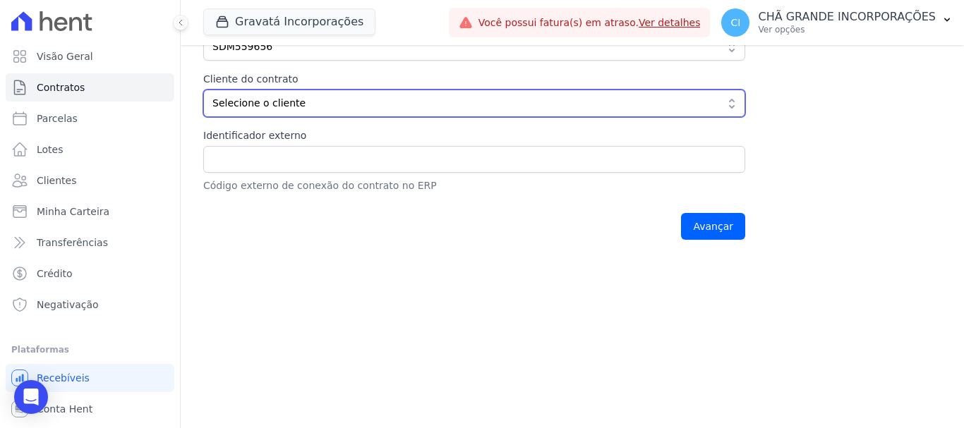
click at [303, 92] on button "Selecione o cliente" at bounding box center [474, 104] width 542 height 28
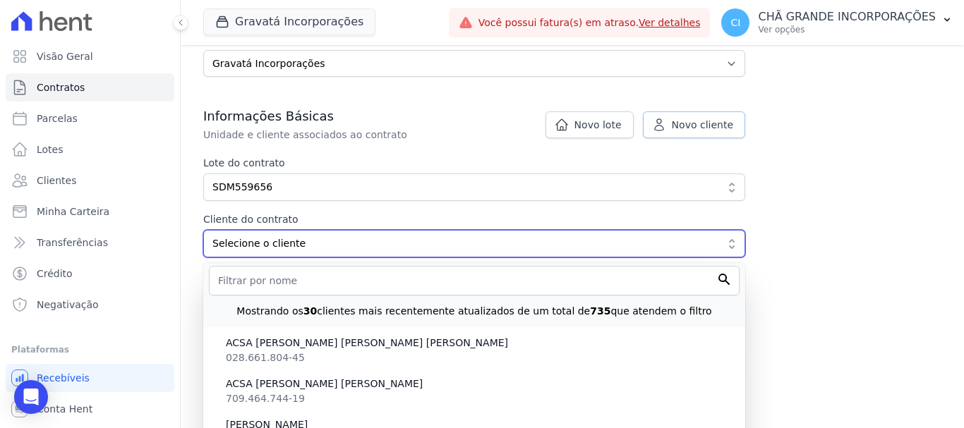
scroll to position [212, 0]
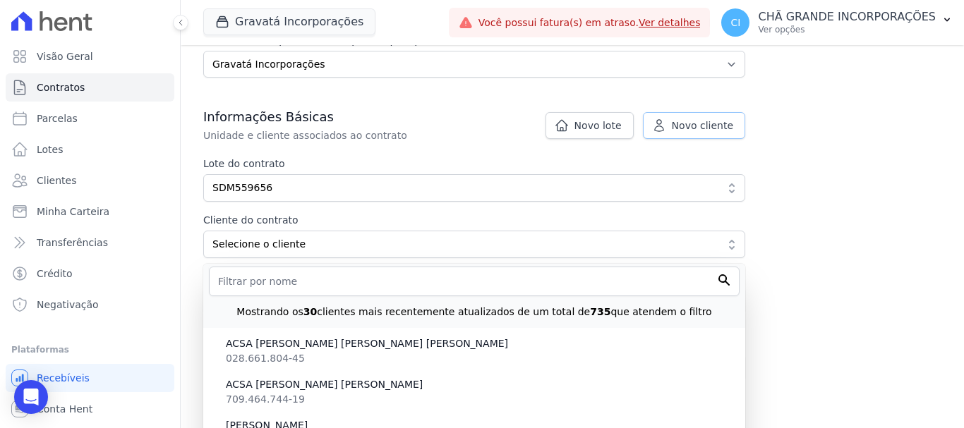
click at [672, 123] on link "Novo cliente" at bounding box center [694, 125] width 102 height 27
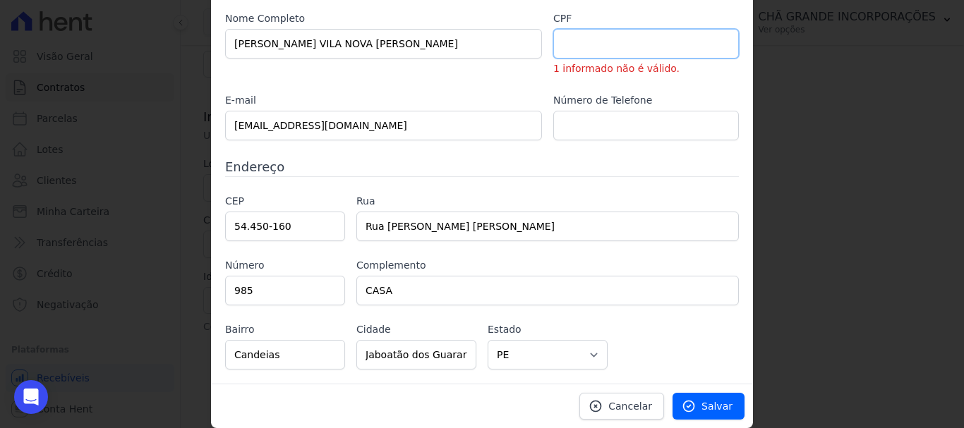
click at [576, 51] on input "text" at bounding box center [646, 44] width 186 height 30
paste input "064.208.744-08"
type input "064.208.744-08"
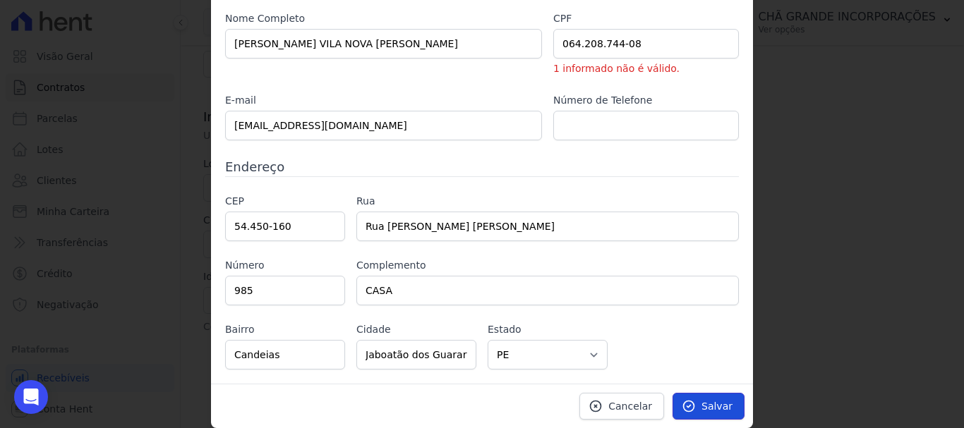
click at [684, 405] on icon at bounding box center [688, 406] width 14 height 14
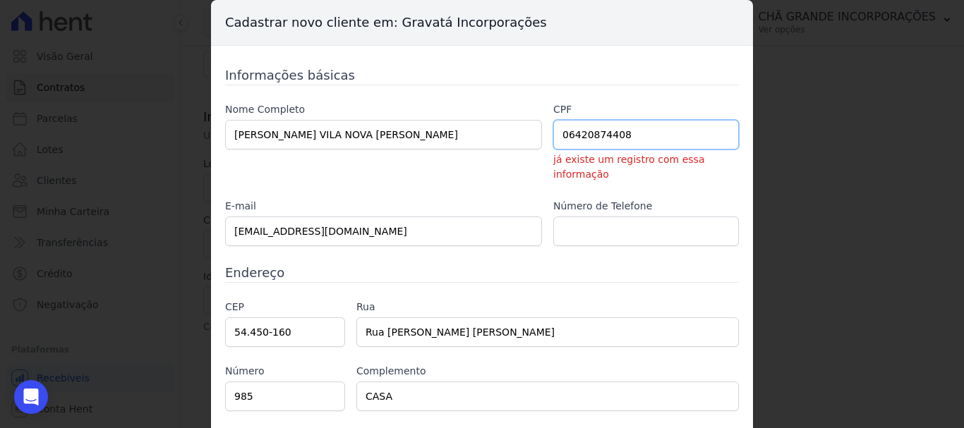
click at [622, 142] on input "06420874408" at bounding box center [646, 135] width 186 height 30
click at [622, 141] on input "06420874408" at bounding box center [646, 135] width 186 height 30
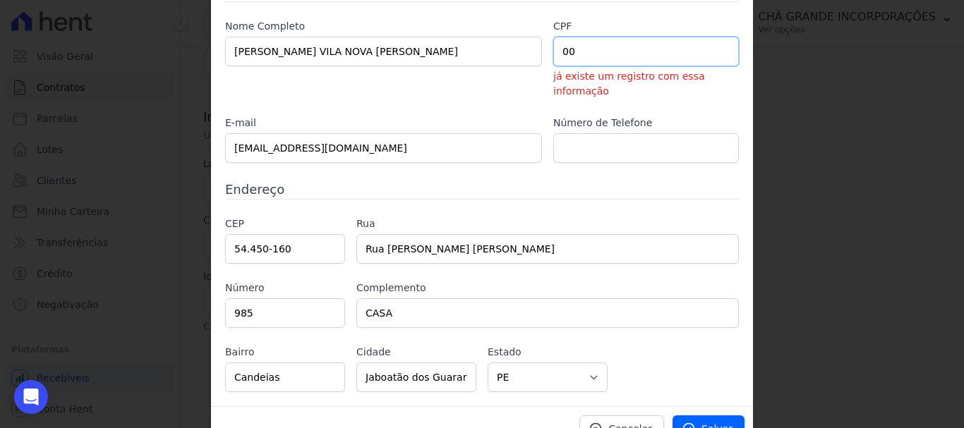
scroll to position [91, 0]
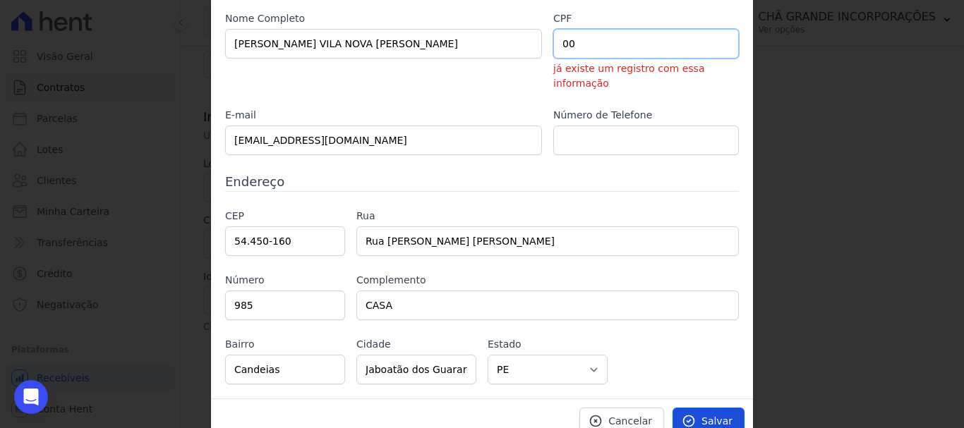
type input "00"
click at [702, 408] on link "Salvar" at bounding box center [708, 421] width 72 height 27
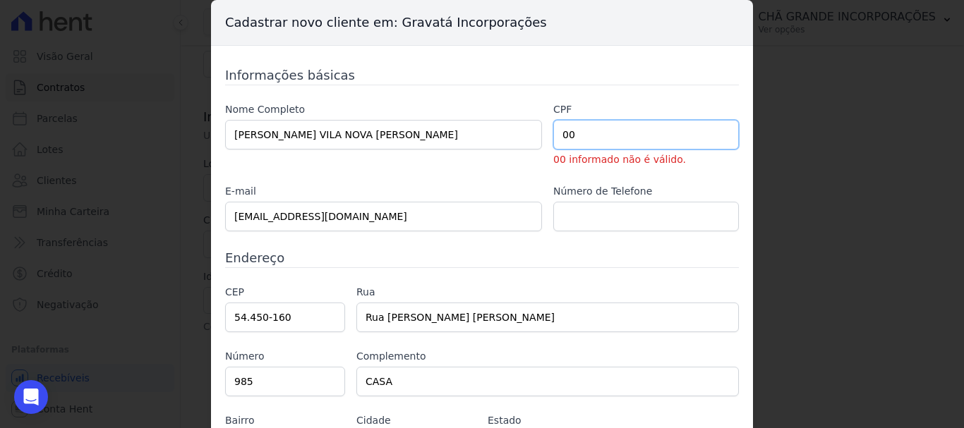
click at [607, 133] on input "00" at bounding box center [646, 135] width 186 height 30
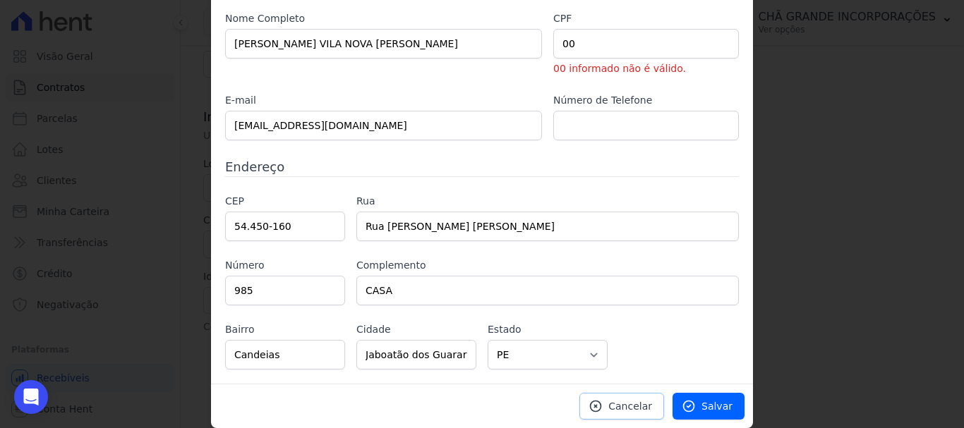
click at [622, 401] on span "Cancelar" at bounding box center [630, 406] width 44 height 14
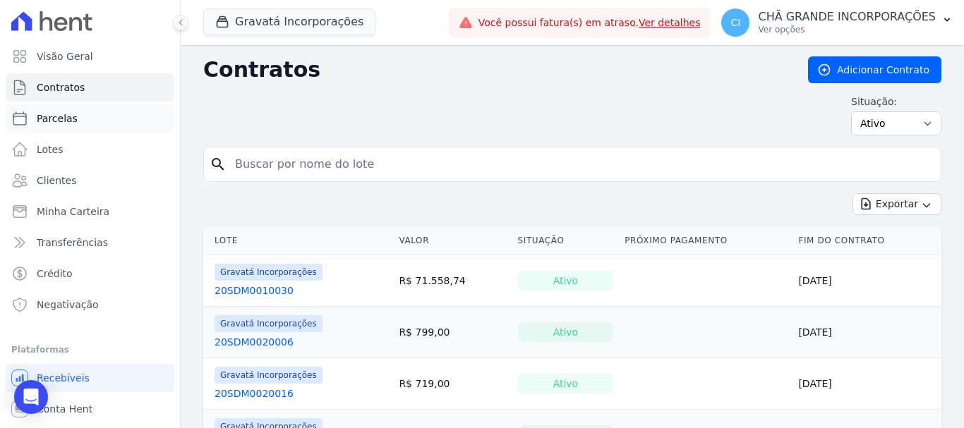
click at [59, 119] on span "Parcelas" at bounding box center [57, 118] width 41 height 14
select select
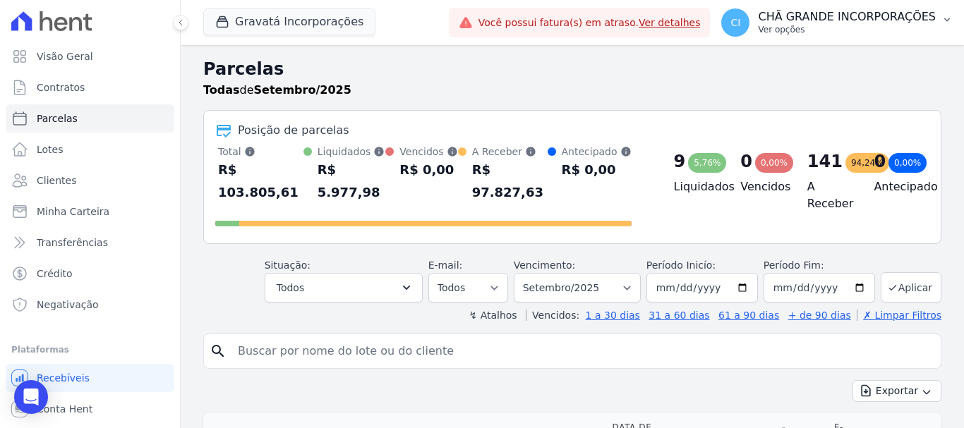
click at [820, 19] on p "CHÃ GRANDE INCORPORAÇÕES" at bounding box center [847, 17] width 178 height 14
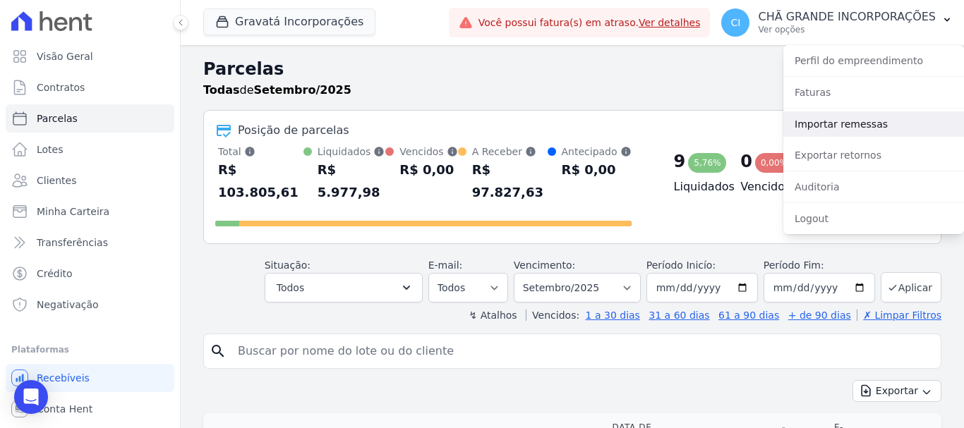
click at [825, 128] on link "Importar remessas" at bounding box center [873, 123] width 181 height 25
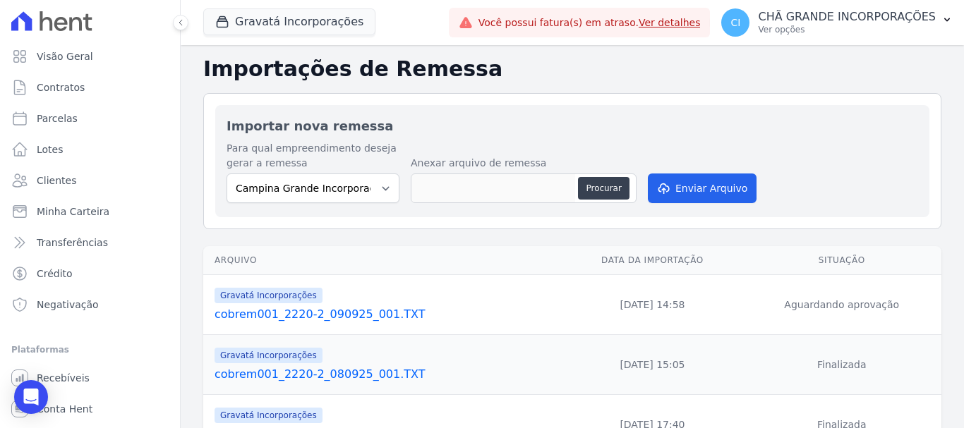
select select "5275b983-619f-43ac-95cf-dea9128da5c7"
click at [226, 174] on select "Campina Grande Incorporações SPE LTDA Chã Grande Incorporações SPE LTDA Gravatá…" at bounding box center [312, 189] width 173 height 30
click at [602, 178] on button "Procurar" at bounding box center [603, 188] width 51 height 23
type input "cobrem001_2220-2_090925_001.TXT"
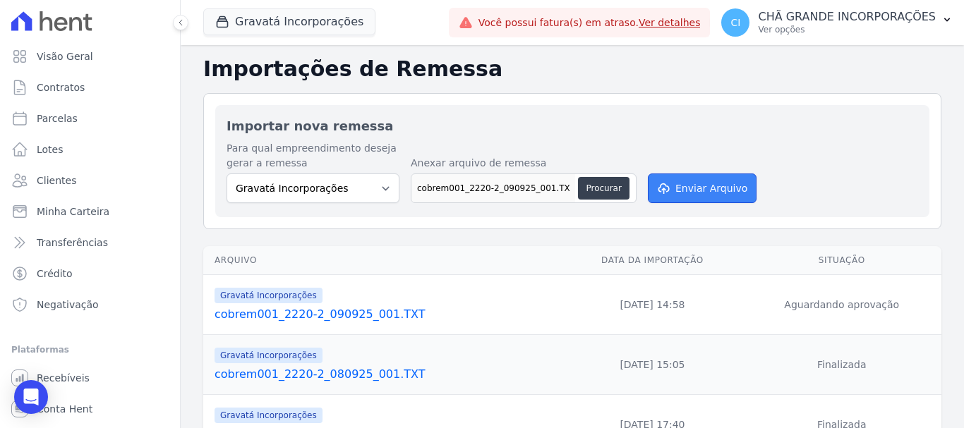
click at [672, 185] on button "Enviar Arquivo" at bounding box center [702, 189] width 109 height 30
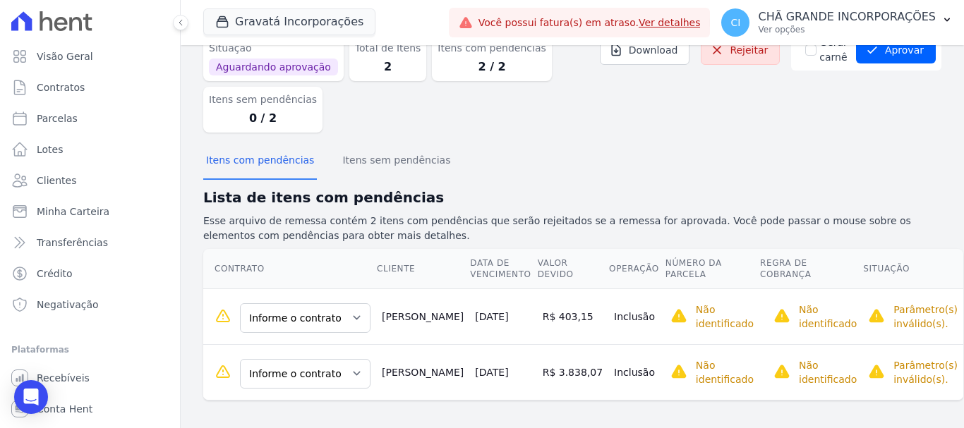
scroll to position [74, 0]
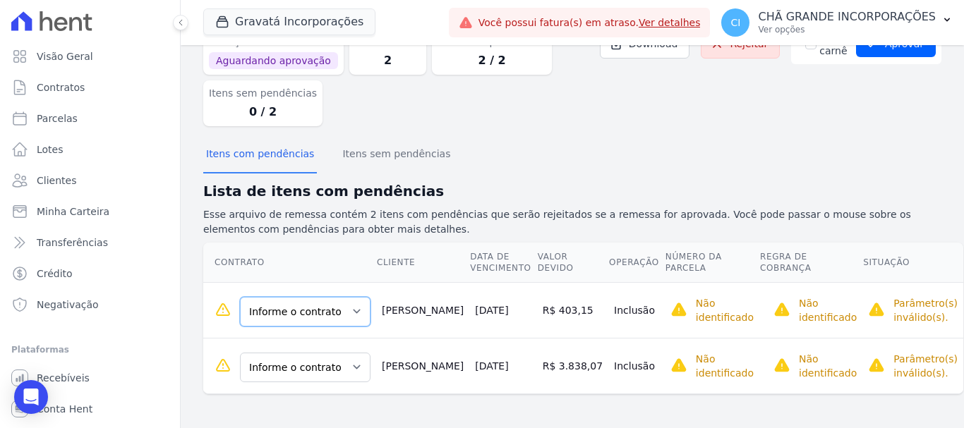
click at [257, 326] on select "Informe o contrato 20SDM0699 20SDM0703 20SDM0704" at bounding box center [305, 312] width 131 height 30
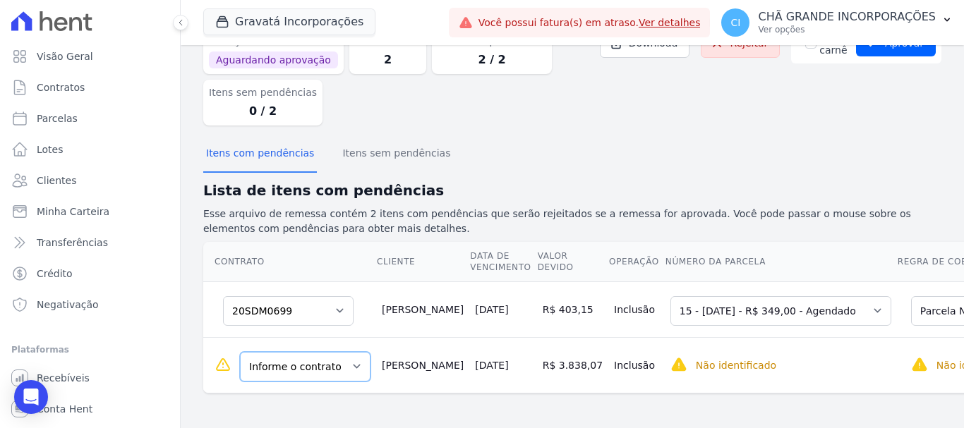
click at [321, 368] on select "Informe o contrato 20SDM0699 20SDM0703 20SDM0704" at bounding box center [305, 367] width 131 height 30
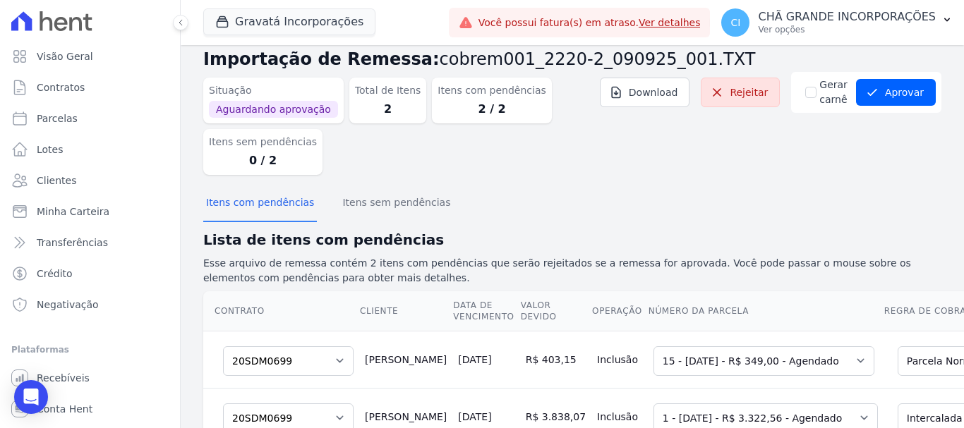
scroll to position [0, 0]
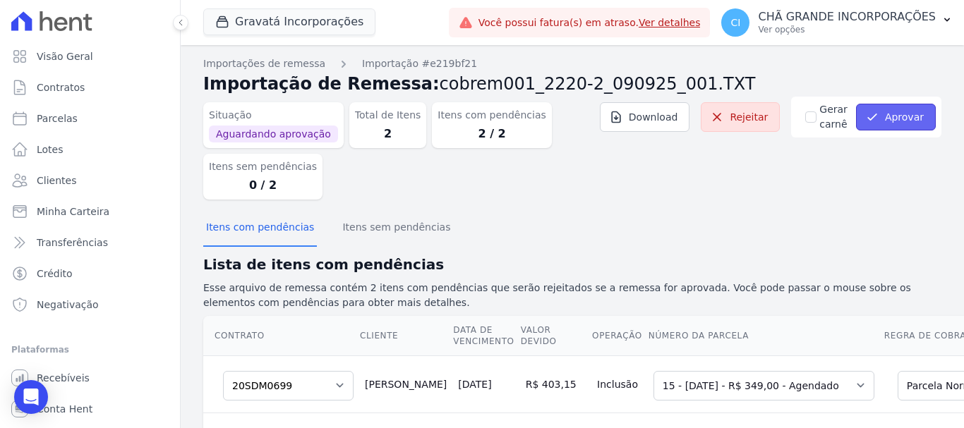
click at [882, 117] on button "Aprovar" at bounding box center [896, 117] width 80 height 27
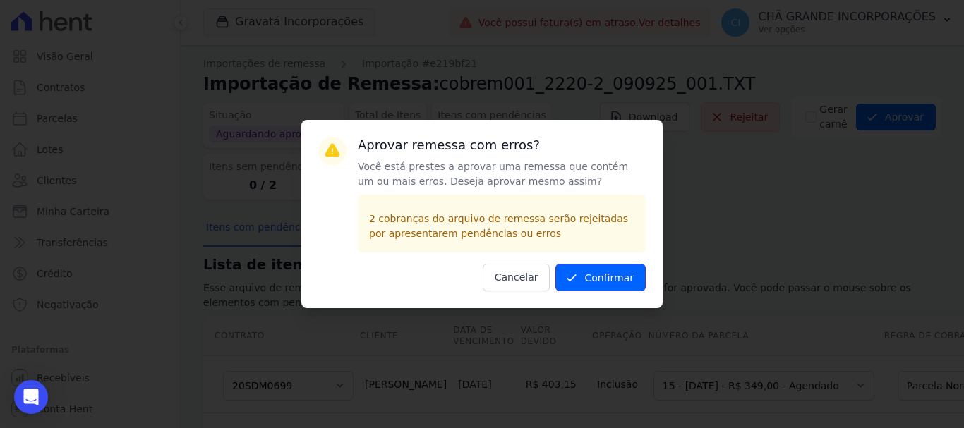
click at [625, 269] on button "Confirmar" at bounding box center [600, 278] width 90 height 28
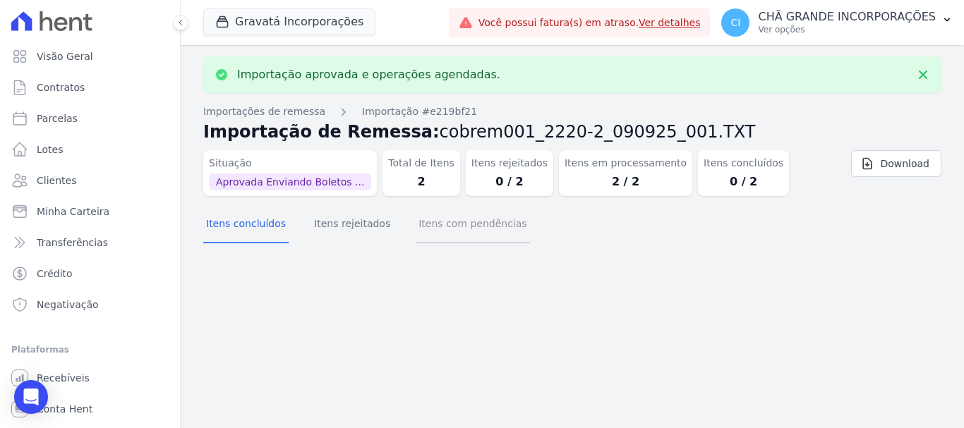
click at [428, 218] on button "Itens com pendências" at bounding box center [473, 225] width 114 height 37
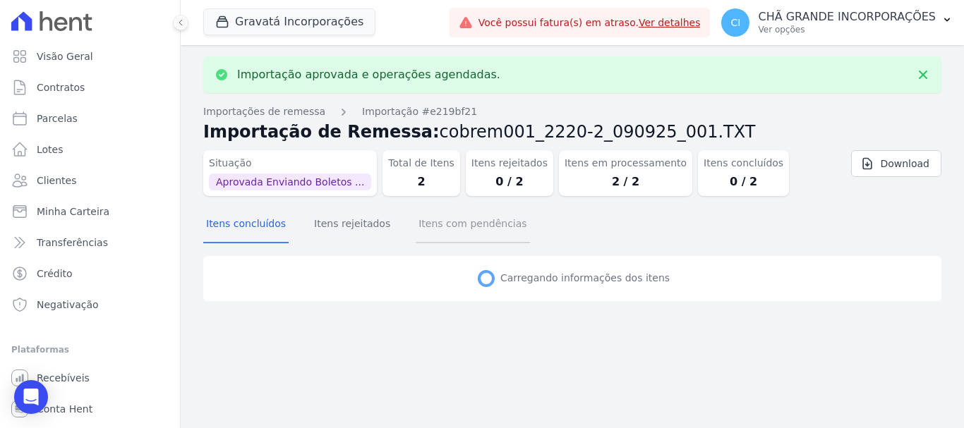
click at [428, 218] on button "Itens com pendências" at bounding box center [473, 225] width 114 height 37
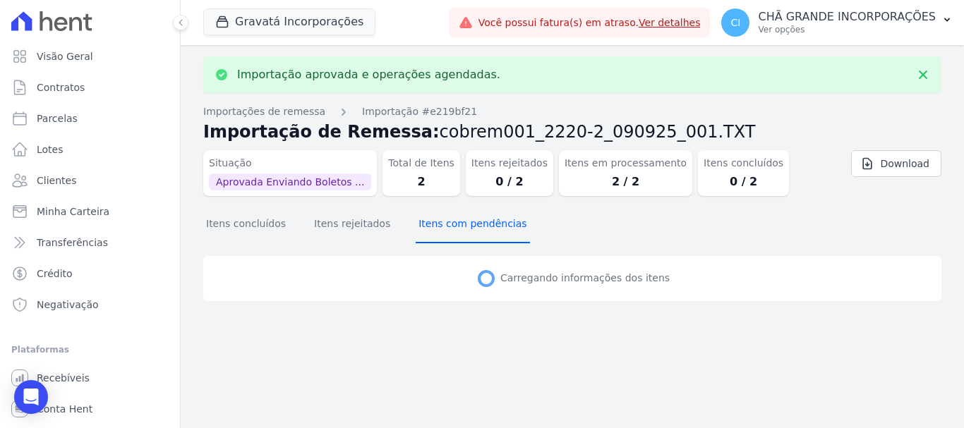
click at [428, 218] on button "Itens com pendências" at bounding box center [473, 225] width 114 height 37
click at [428, 219] on button "Itens com pendências" at bounding box center [473, 225] width 114 height 37
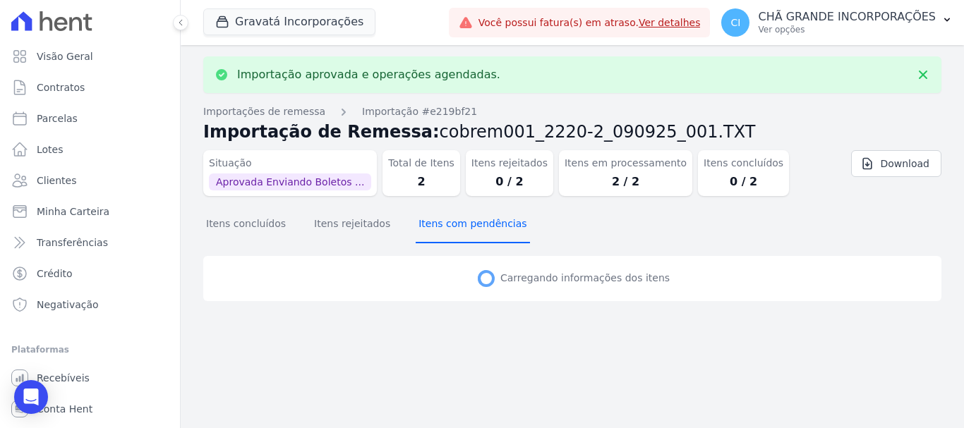
click at [428, 219] on button "Itens com pendências" at bounding box center [473, 225] width 114 height 37
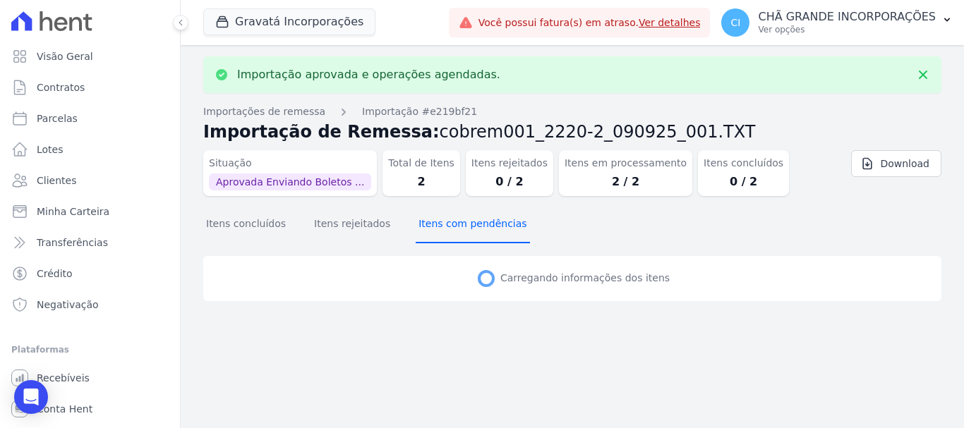
click at [428, 221] on button "Itens com pendências" at bounding box center [473, 225] width 114 height 37
click at [428, 222] on button "Itens com pendências" at bounding box center [473, 225] width 114 height 37
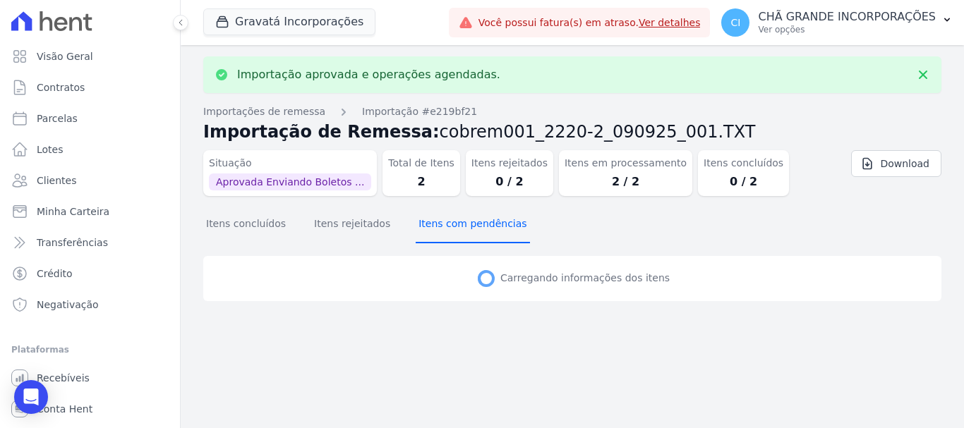
click at [428, 222] on button "Itens com pendências" at bounding box center [473, 225] width 114 height 37
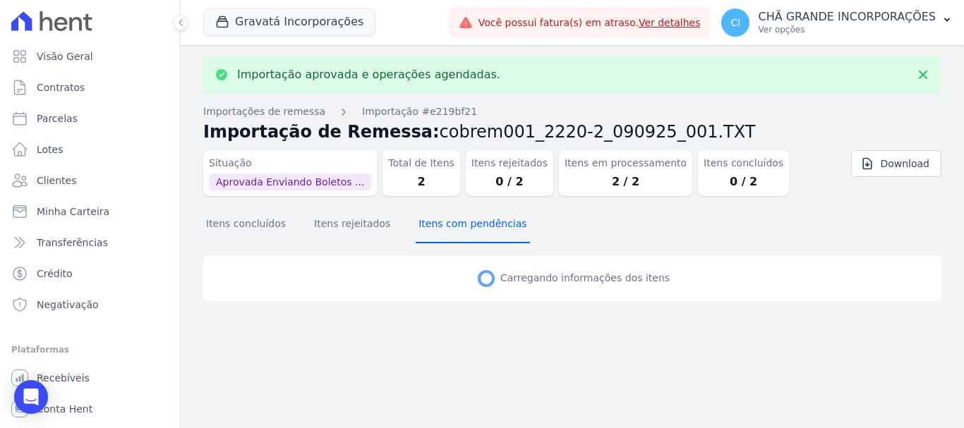
click at [428, 222] on button "Itens com pendências" at bounding box center [473, 225] width 114 height 37
click at [265, 226] on button "Itens concluídos" at bounding box center [245, 225] width 85 height 37
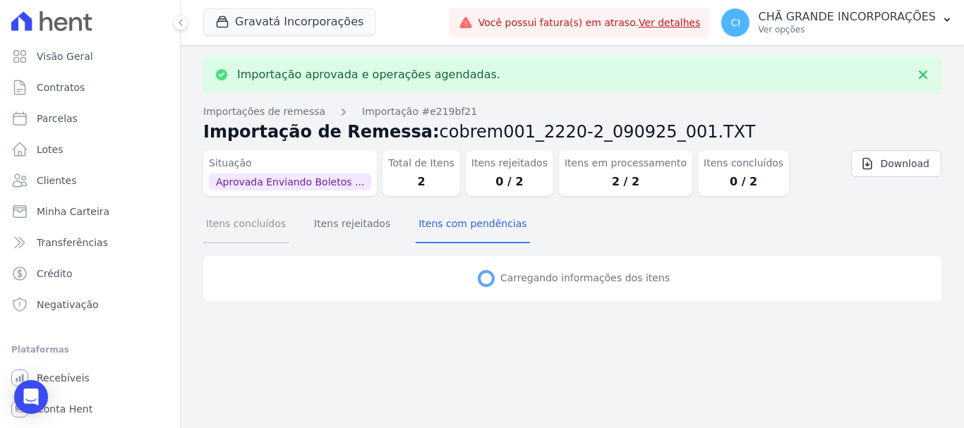
click at [265, 226] on button "Itens concluídos" at bounding box center [245, 225] width 85 height 37
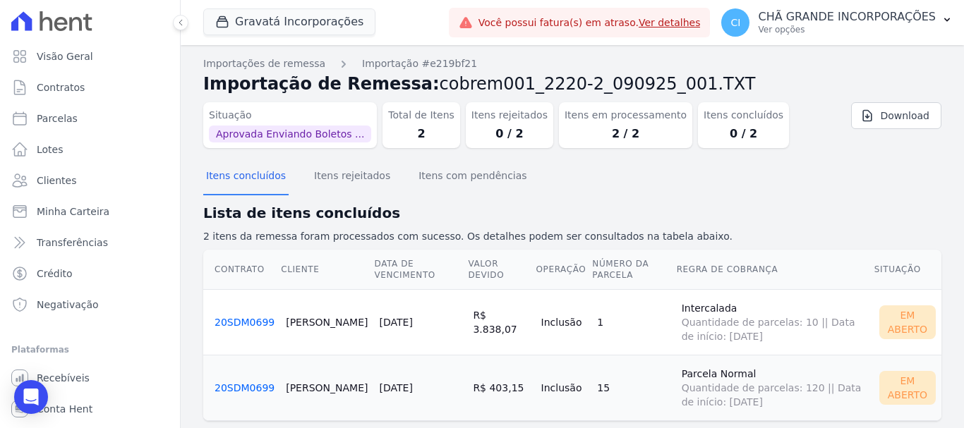
click at [247, 325] on link "20SDM0699" at bounding box center [244, 322] width 60 height 11
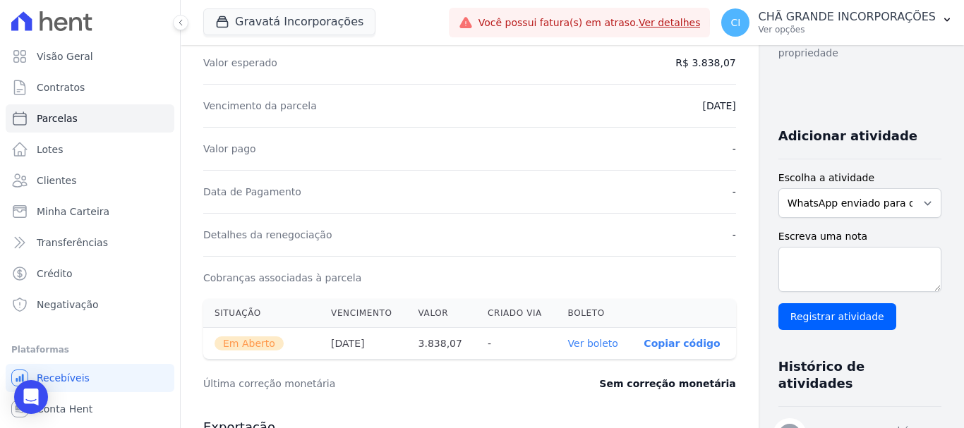
scroll to position [282, 0]
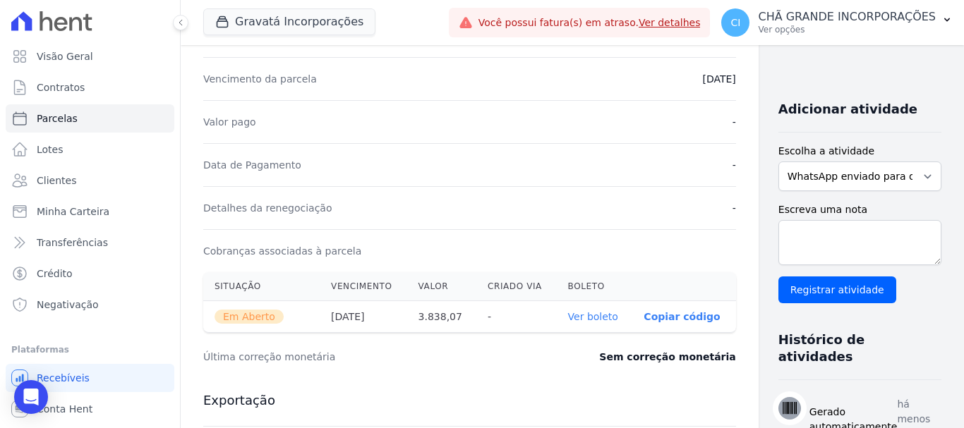
click at [568, 317] on link "Ver boleto" at bounding box center [593, 316] width 50 height 11
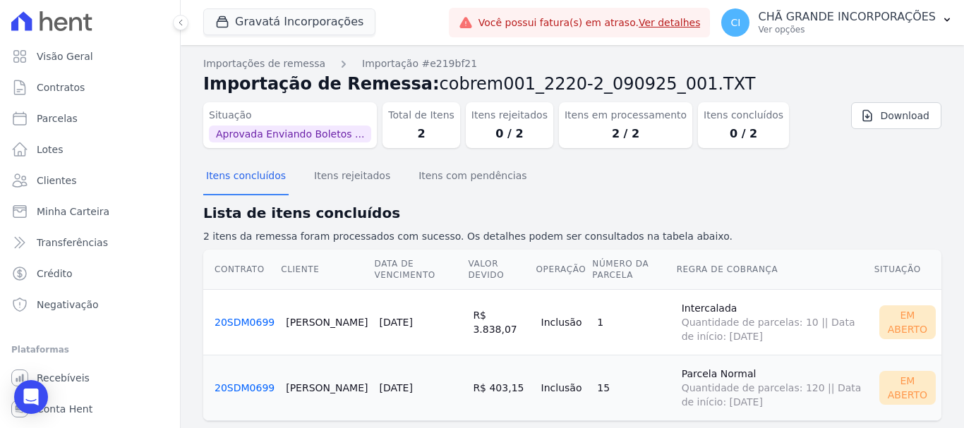
click at [238, 387] on link "20SDM0699" at bounding box center [244, 387] width 60 height 11
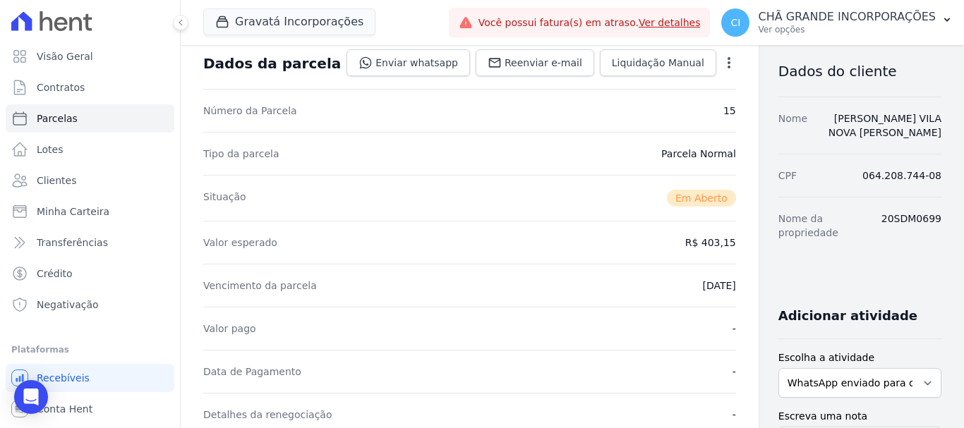
scroll to position [212, 0]
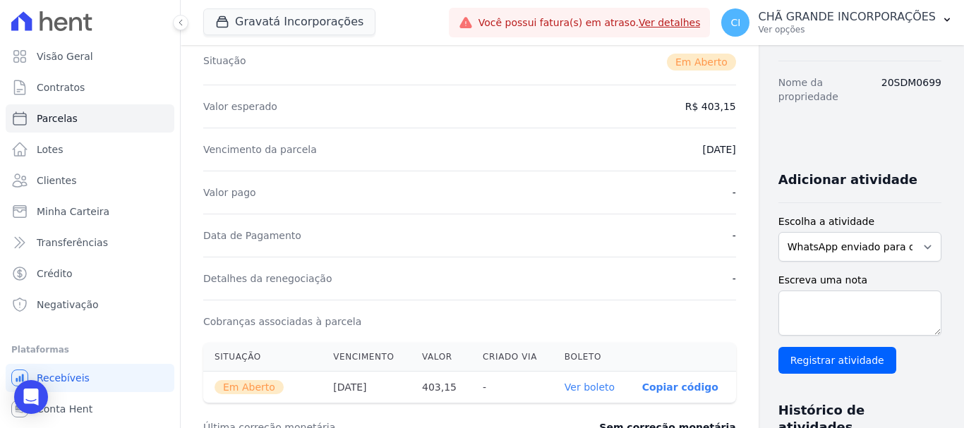
click at [564, 382] on link "Ver boleto" at bounding box center [589, 387] width 50 height 11
